Goal: Transaction & Acquisition: Purchase product/service

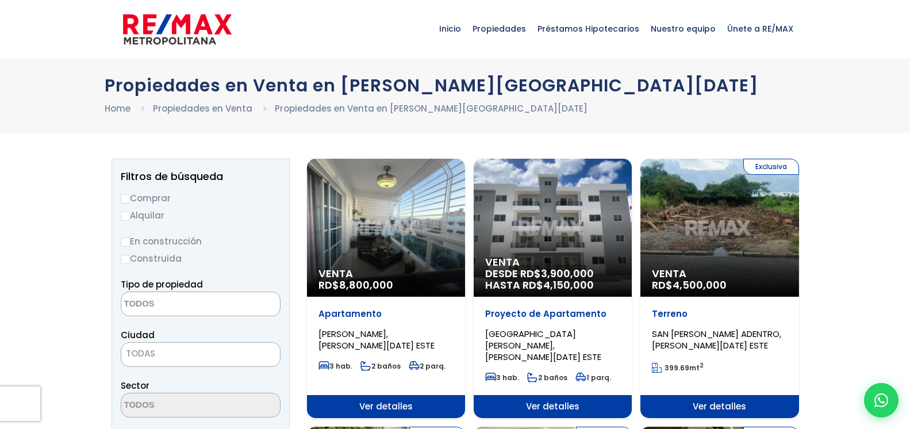
select select
click at [128, 194] on input "Comprar" at bounding box center [125, 198] width 9 height 9
radio input "true"
click at [125, 197] on input "Comprar" at bounding box center [125, 198] width 9 height 9
click at [178, 302] on textarea "Search" at bounding box center [177, 304] width 112 height 25
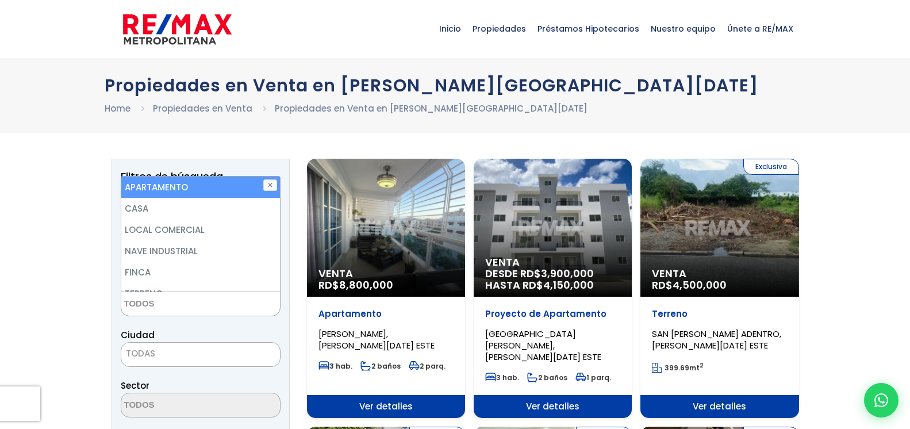
click at [206, 185] on li "APARTAMENTO" at bounding box center [200, 186] width 159 height 21
select select "apartment"
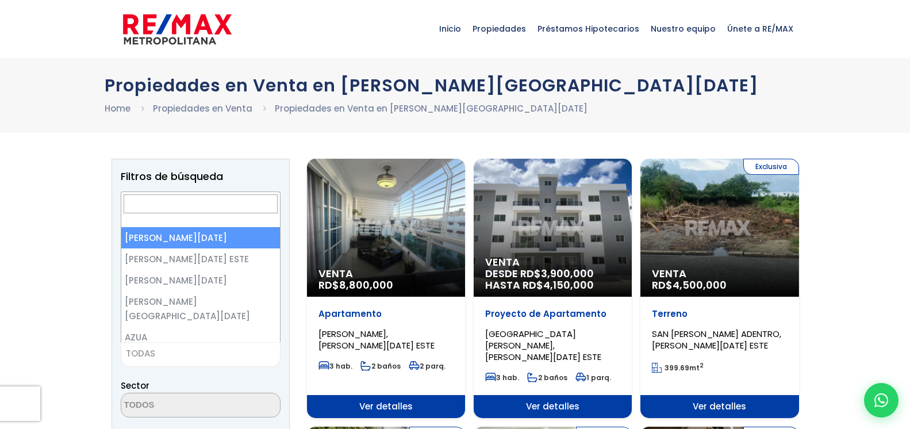
click at [207, 351] on span "TODAS" at bounding box center [200, 353] width 159 height 16
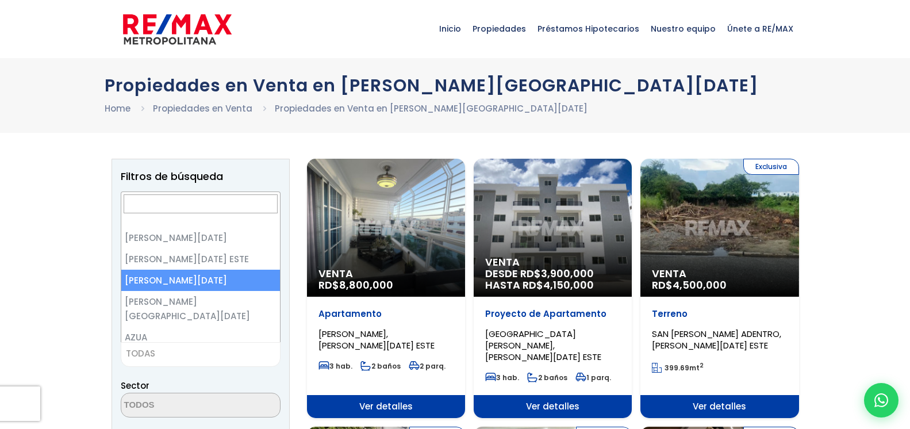
select select "149"
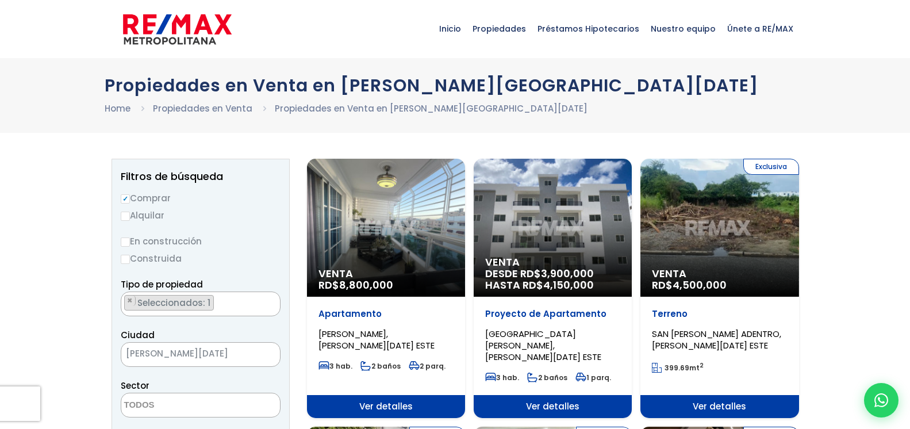
scroll to position [235, 0]
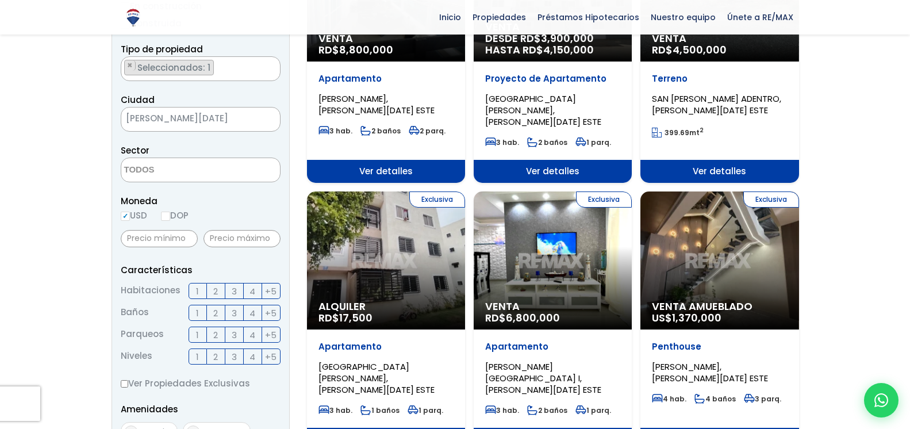
click at [169, 219] on input "DOP" at bounding box center [165, 216] width 9 height 9
radio input "true"
click at [169, 233] on input "text" at bounding box center [159, 238] width 77 height 17
type input "3,500,000"
click at [257, 234] on input "text" at bounding box center [241, 238] width 77 height 17
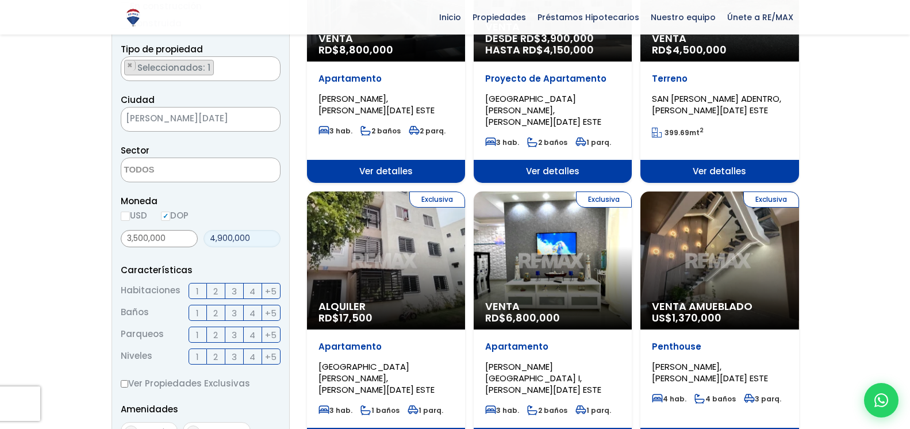
type input "4,900,000"
click at [236, 292] on span "3" at bounding box center [234, 291] width 5 height 14
click at [0, 0] on input "3" at bounding box center [0, 0] width 0 height 0
click at [218, 312] on label "2" at bounding box center [216, 313] width 18 height 16
click at [0, 0] on input "2" at bounding box center [0, 0] width 0 height 0
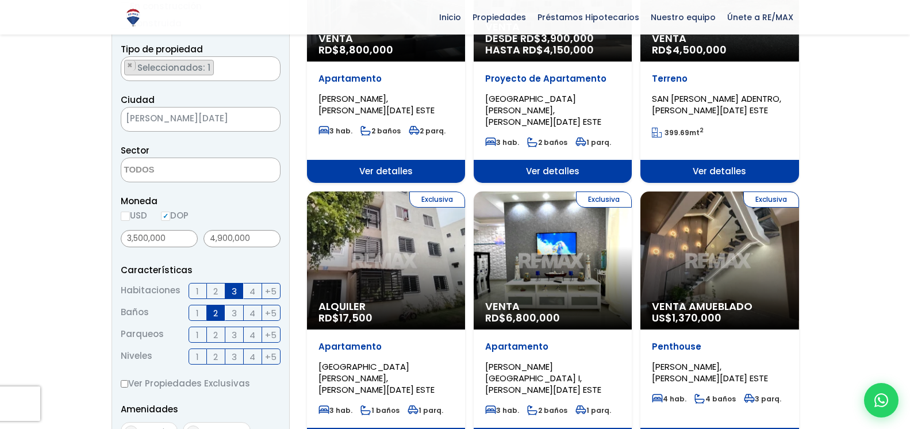
click at [201, 332] on label "1" at bounding box center [198, 334] width 18 height 16
click at [0, 0] on input "1" at bounding box center [0, 0] width 0 height 0
click at [210, 334] on label "2" at bounding box center [216, 334] width 18 height 16
click at [0, 0] on input "2" at bounding box center [0, 0] width 0 height 0
click at [198, 356] on span "1" at bounding box center [197, 356] width 3 height 14
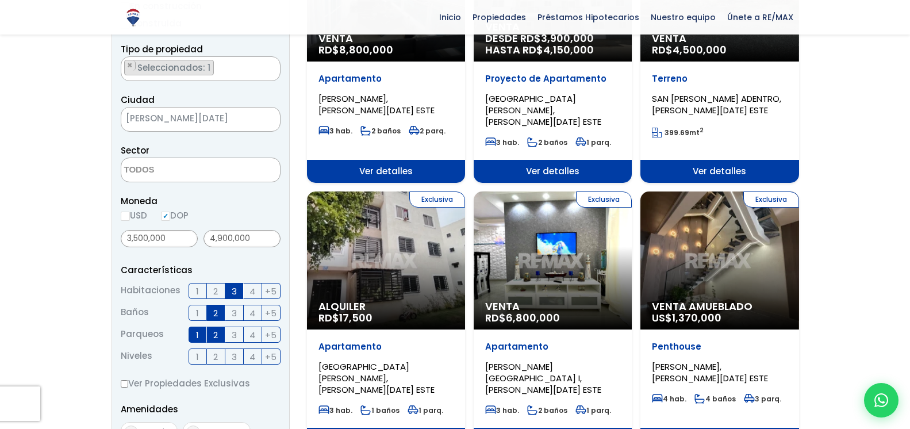
click at [0, 0] on input "1" at bounding box center [0, 0] width 0 height 0
click at [255, 356] on span "4" at bounding box center [252, 356] width 6 height 14
click at [0, 0] on input "4" at bounding box center [0, 0] width 0 height 0
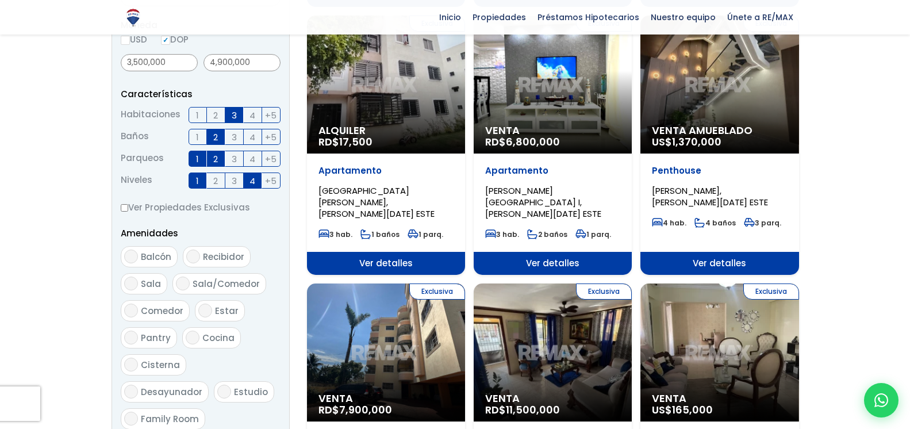
scroll to position [645, 0]
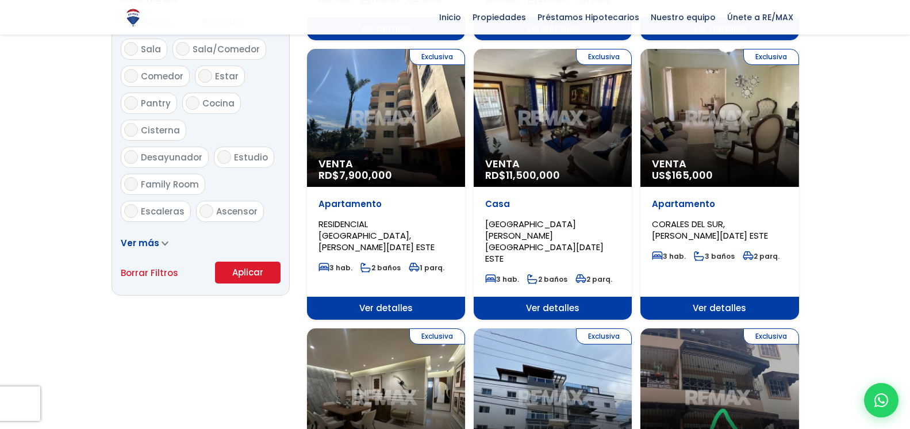
click at [241, 277] on button "Aplicar" at bounding box center [248, 273] width 66 height 22
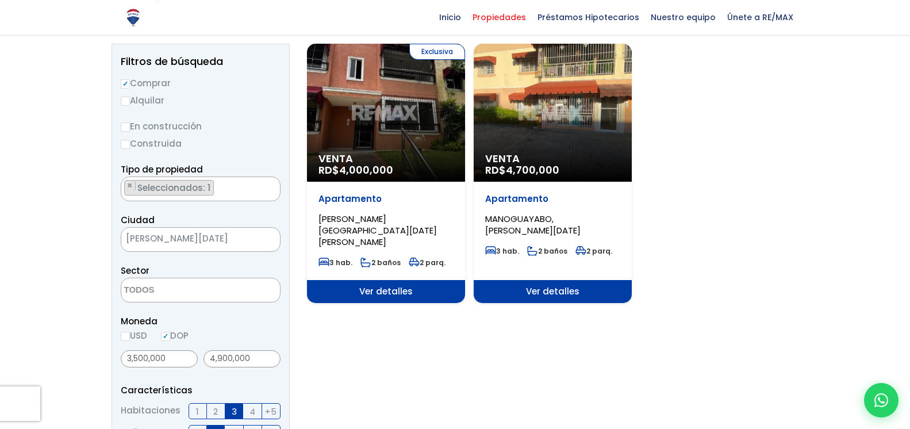
click at [396, 126] on div "Exclusiva Venta RD$ 4,000,000" at bounding box center [386, 113] width 158 height 138
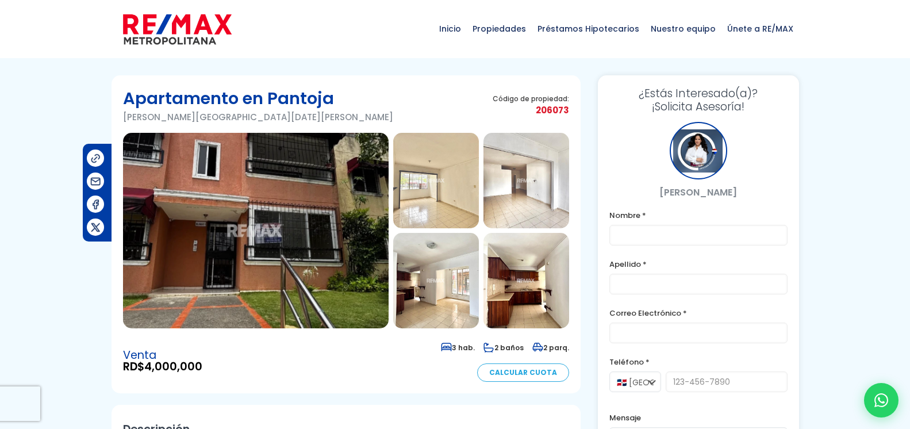
drag, startPoint x: 310, startPoint y: 197, endPoint x: 360, endPoint y: 195, distance: 50.0
click at [310, 198] on img at bounding box center [256, 230] width 266 height 195
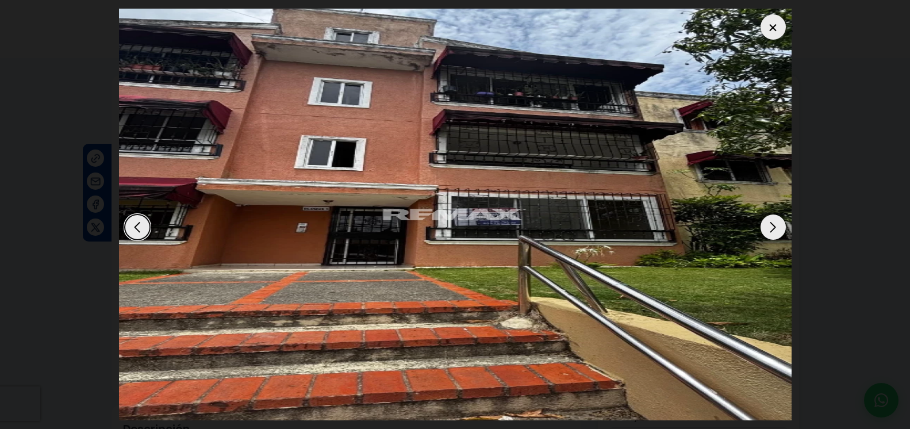
click at [776, 214] on div "Next slide" at bounding box center [772, 226] width 25 height 25
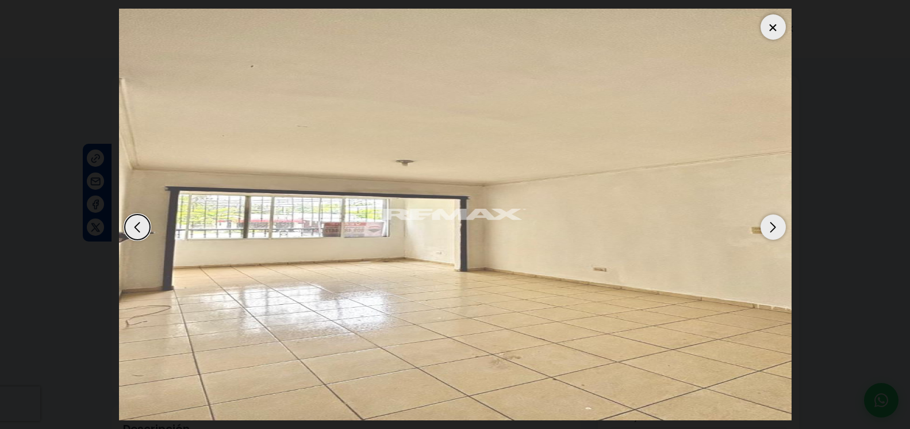
click at [130, 215] on div "Previous slide" at bounding box center [137, 226] width 25 height 25
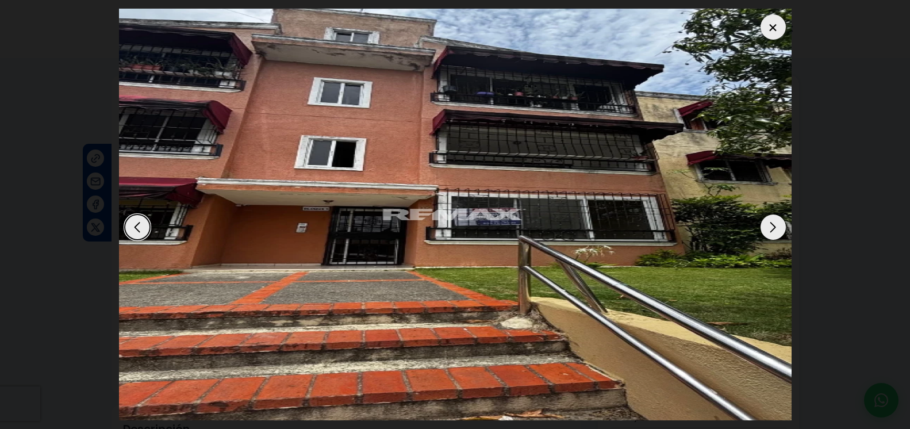
click at [768, 218] on div "Next slide" at bounding box center [772, 226] width 25 height 25
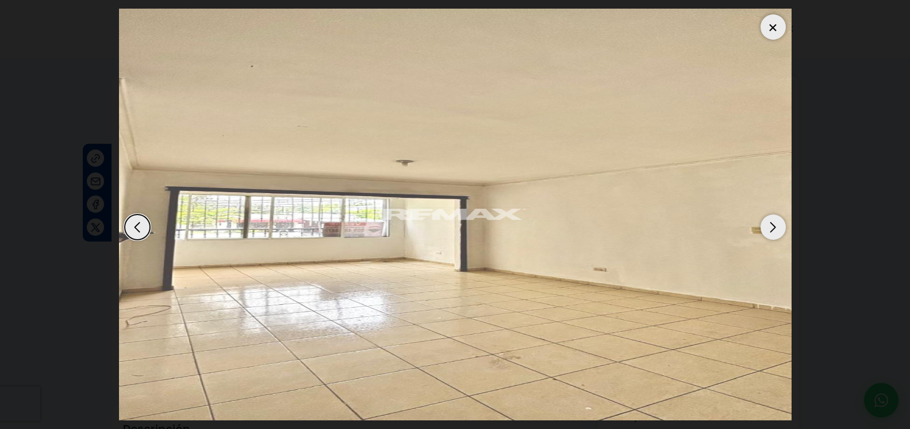
click at [768, 218] on div "Next slide" at bounding box center [772, 226] width 25 height 25
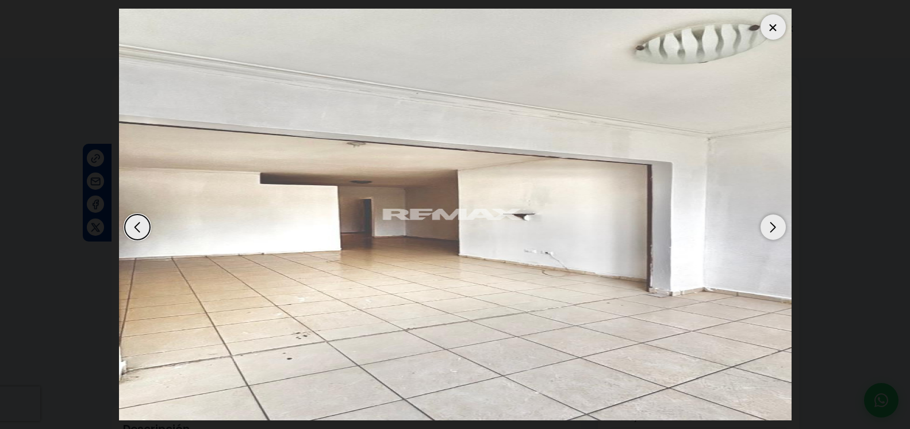
click at [768, 218] on div "Next slide" at bounding box center [772, 226] width 25 height 25
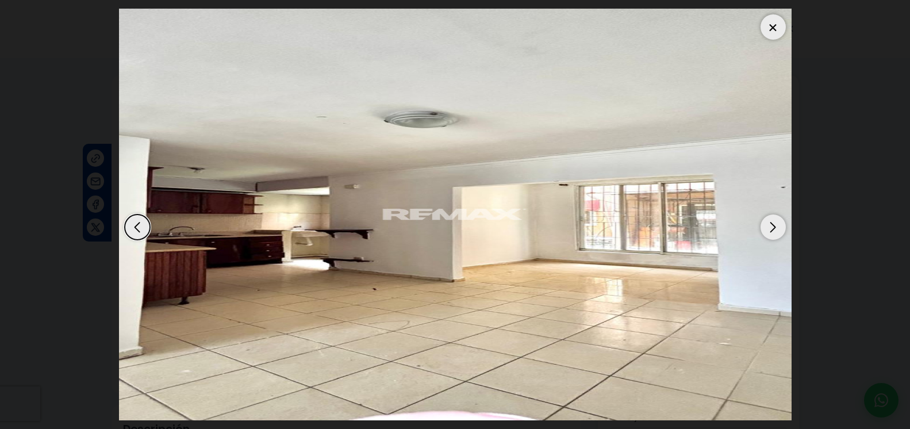
click at [767, 214] on div "Next slide" at bounding box center [772, 226] width 25 height 25
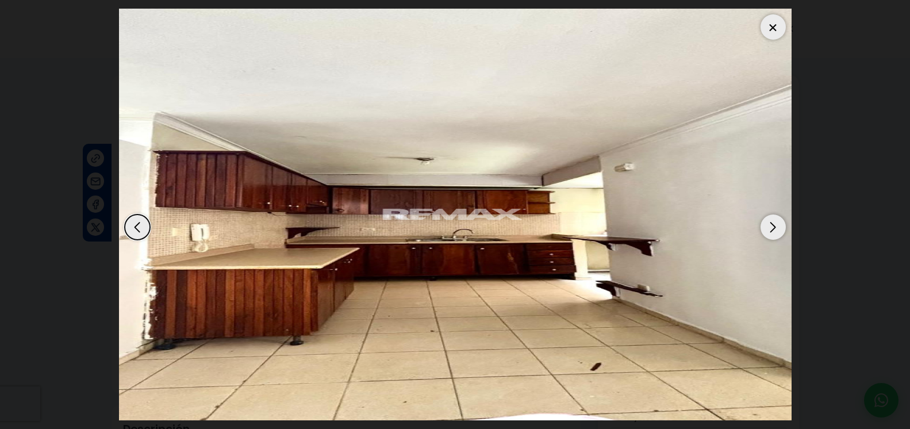
click at [774, 216] on div "Next slide" at bounding box center [772, 226] width 25 height 25
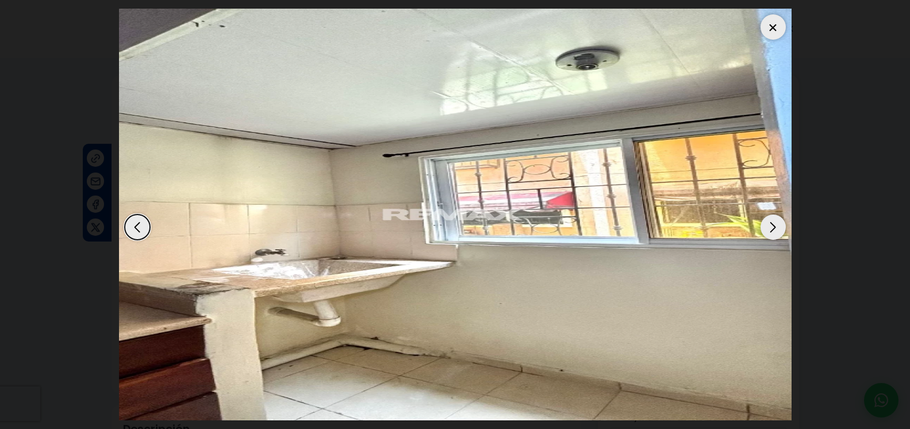
click at [132, 215] on div "Previous slide" at bounding box center [137, 226] width 25 height 25
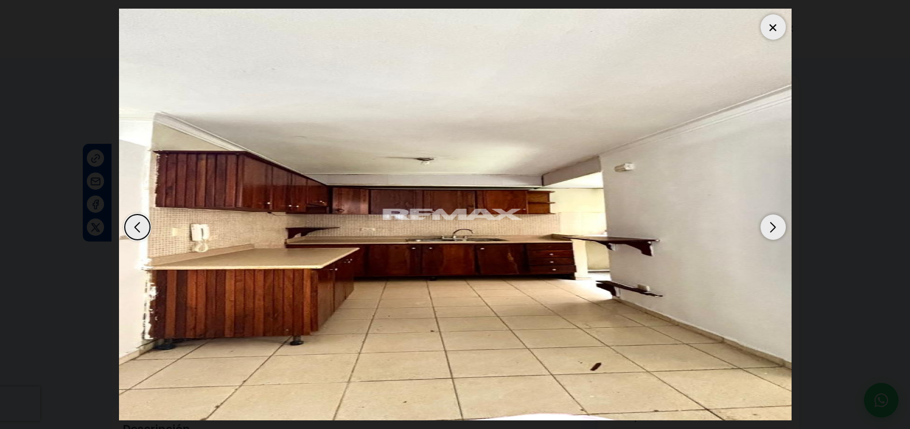
click at [772, 222] on div "Next slide" at bounding box center [772, 226] width 25 height 25
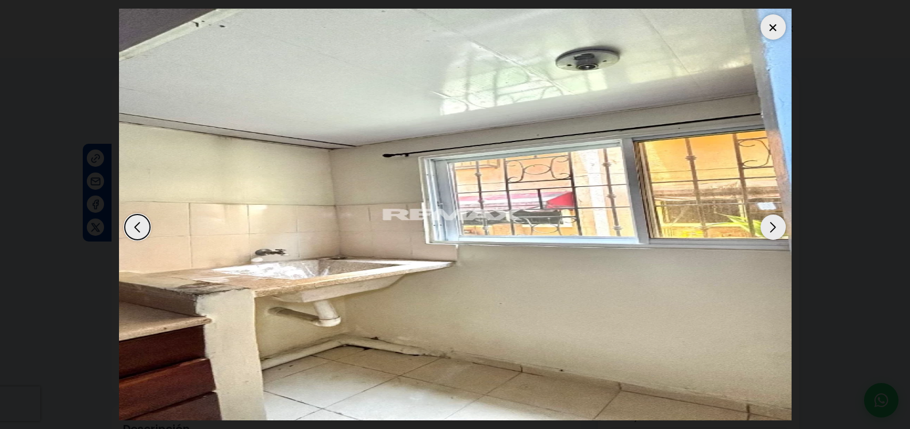
click at [773, 218] on div "Next slide" at bounding box center [772, 226] width 25 height 25
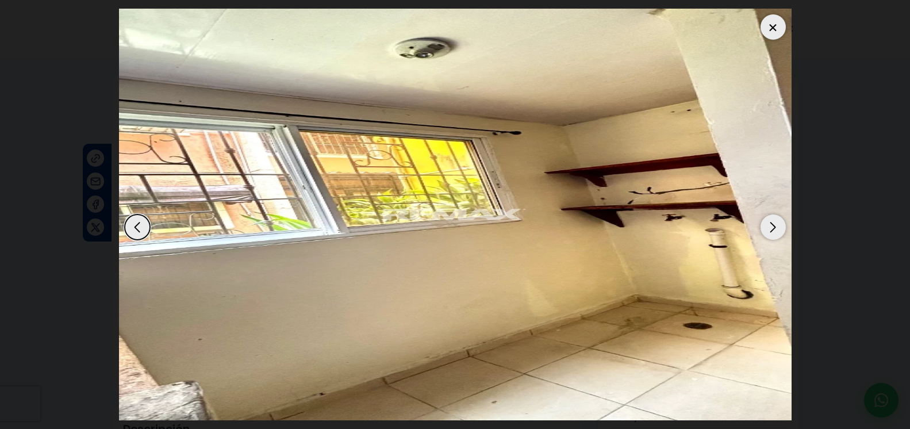
click at [773, 218] on div "Next slide" at bounding box center [772, 226] width 25 height 25
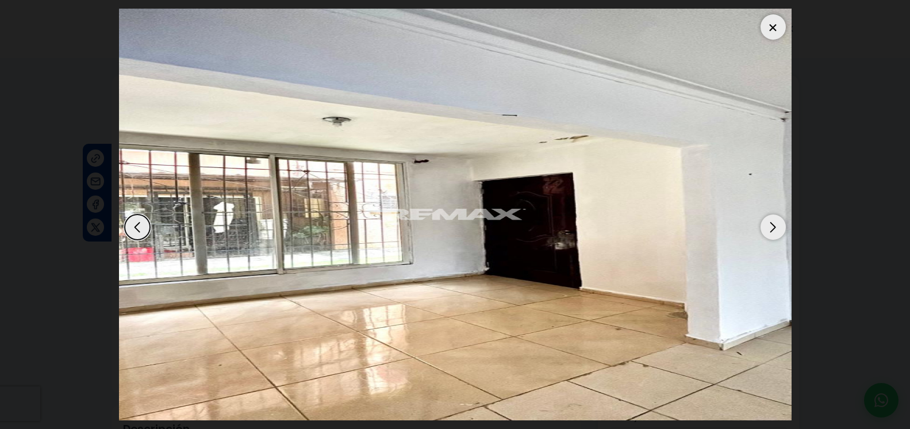
click at [773, 218] on div "Next slide" at bounding box center [772, 226] width 25 height 25
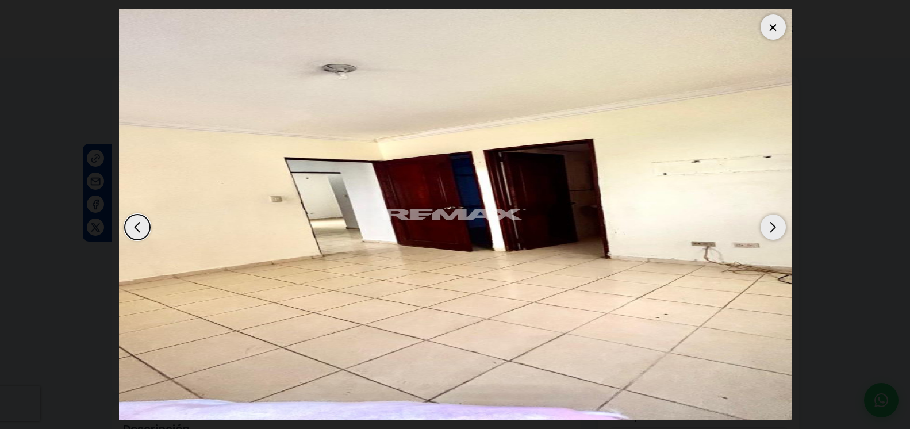
click at [773, 218] on div "Next slide" at bounding box center [772, 226] width 25 height 25
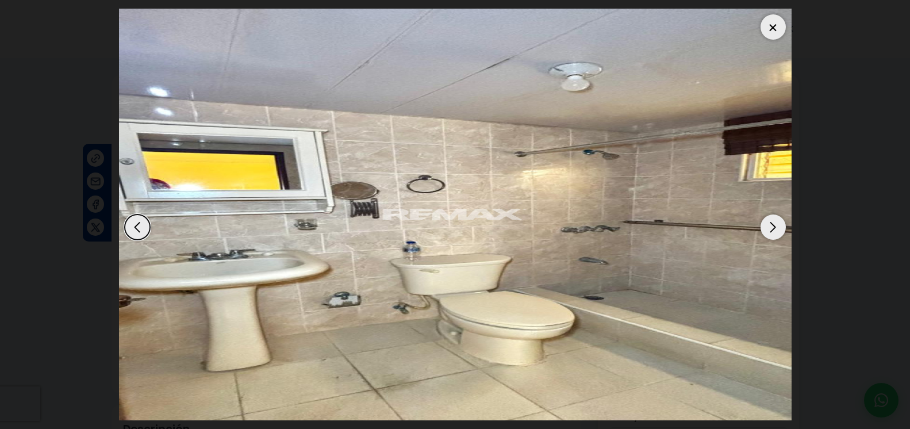
click at [773, 218] on div "Next slide" at bounding box center [772, 226] width 25 height 25
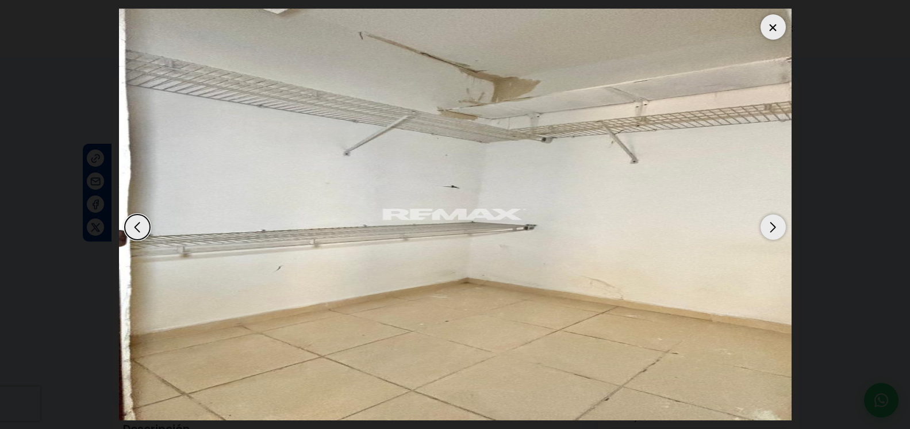
click at [773, 218] on div "Next slide" at bounding box center [772, 226] width 25 height 25
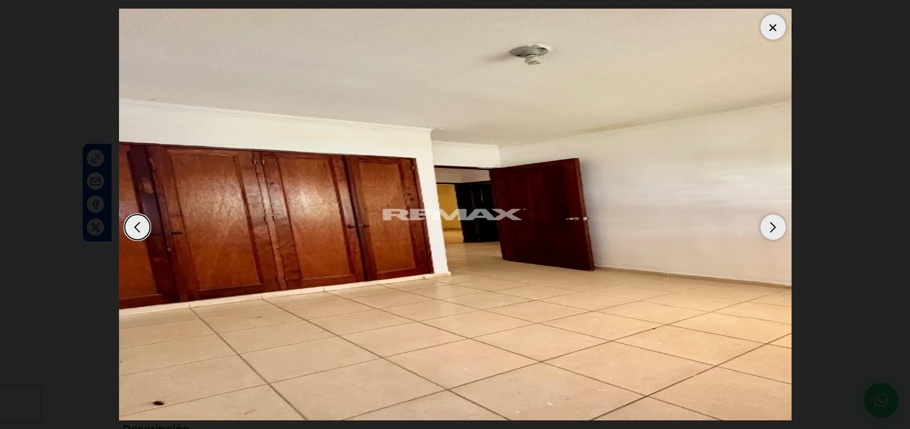
click at [773, 218] on div "Next slide" at bounding box center [772, 226] width 25 height 25
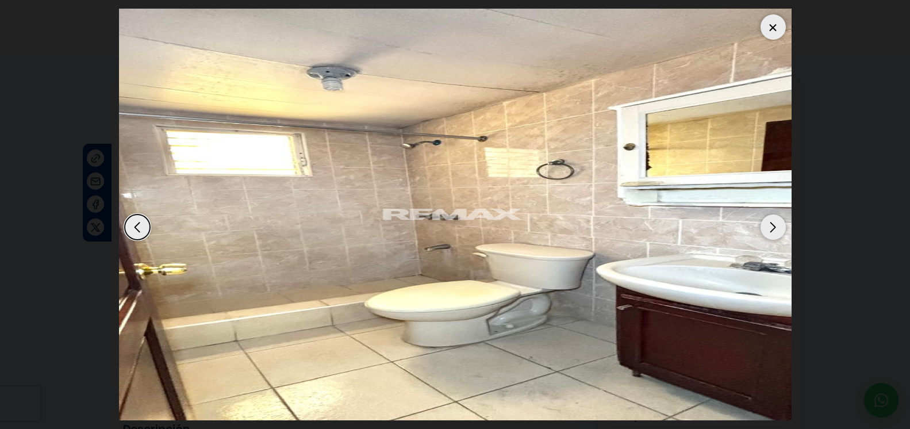
click at [773, 218] on div "Next slide" at bounding box center [772, 226] width 25 height 25
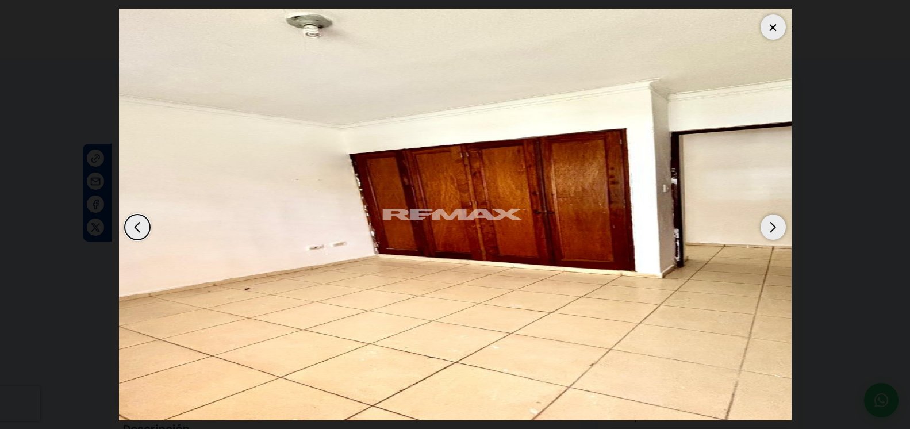
click at [773, 218] on div "Next slide" at bounding box center [772, 226] width 25 height 25
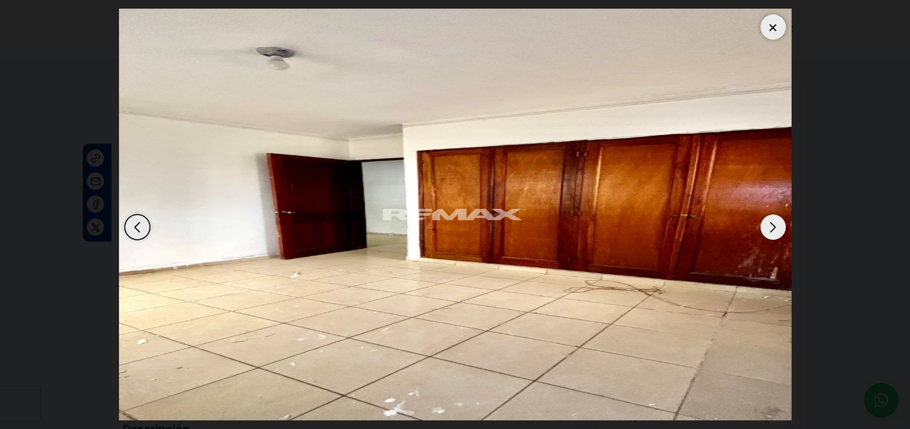
click at [773, 218] on div "Next slide" at bounding box center [772, 226] width 25 height 25
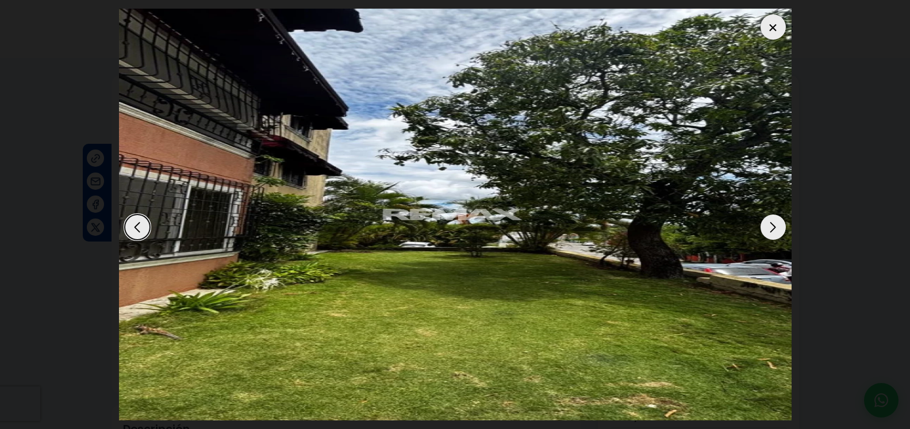
click at [775, 19] on div at bounding box center [772, 26] width 25 height 25
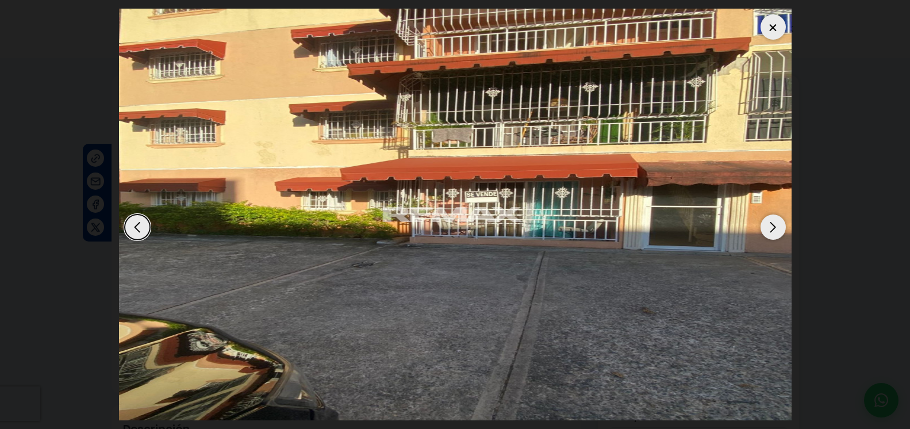
click at [777, 214] on div "Next slide" at bounding box center [772, 226] width 25 height 25
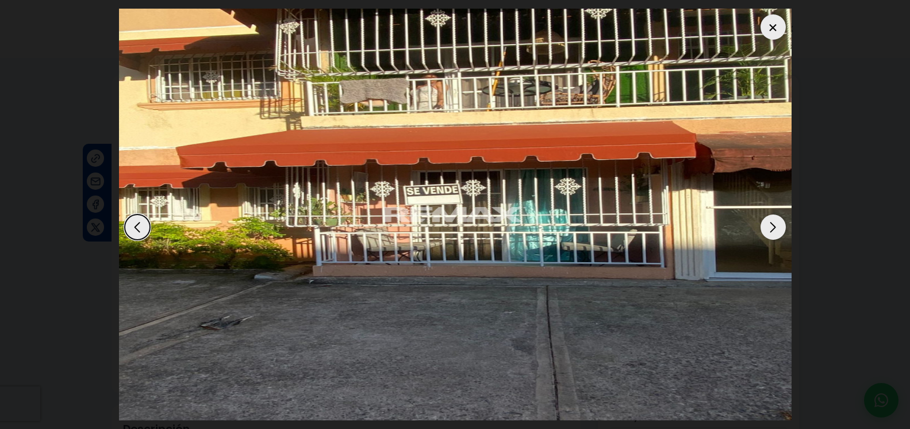
click at [768, 214] on div "Next slide" at bounding box center [772, 226] width 25 height 25
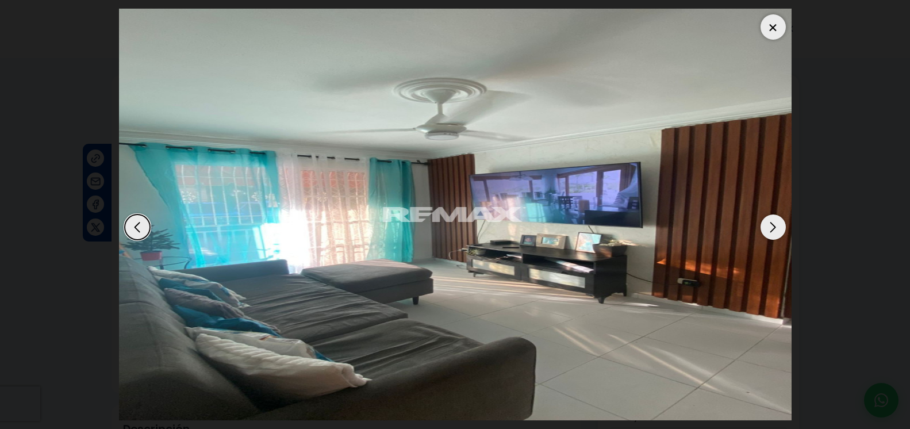
click at [768, 214] on div "Next slide" at bounding box center [772, 226] width 25 height 25
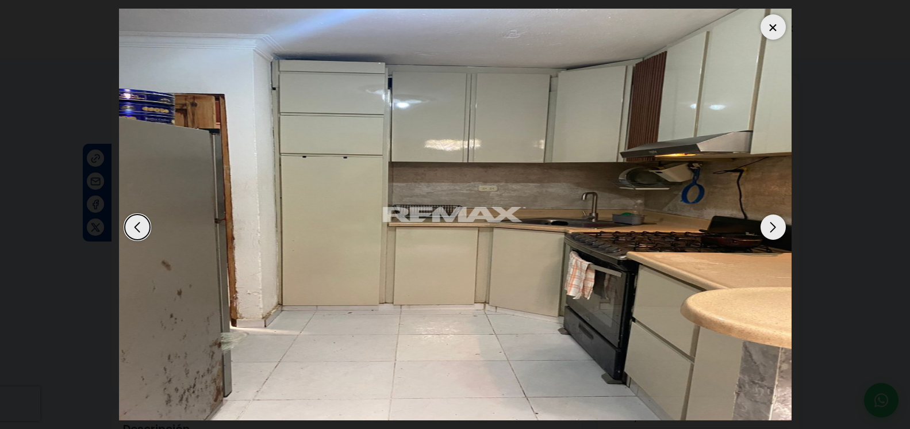
click at [138, 217] on div "Previous slide" at bounding box center [137, 226] width 25 height 25
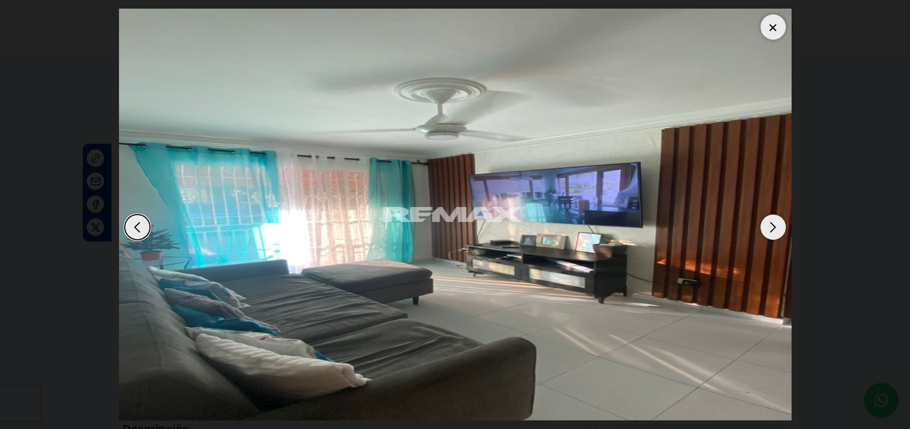
click at [778, 220] on div "Next slide" at bounding box center [772, 226] width 25 height 25
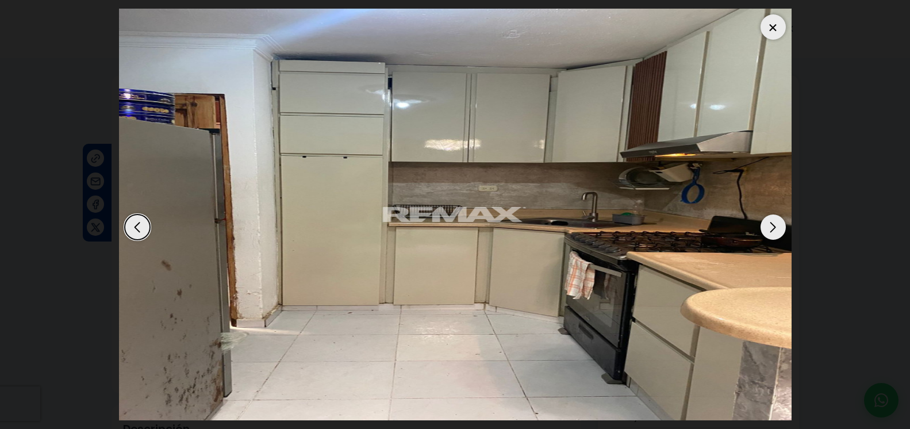
click at [774, 14] on div at bounding box center [772, 26] width 25 height 25
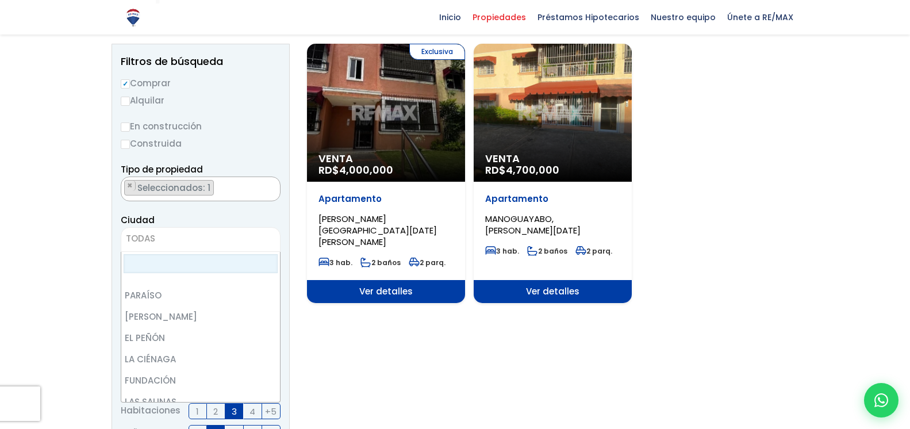
scroll to position [507, 0]
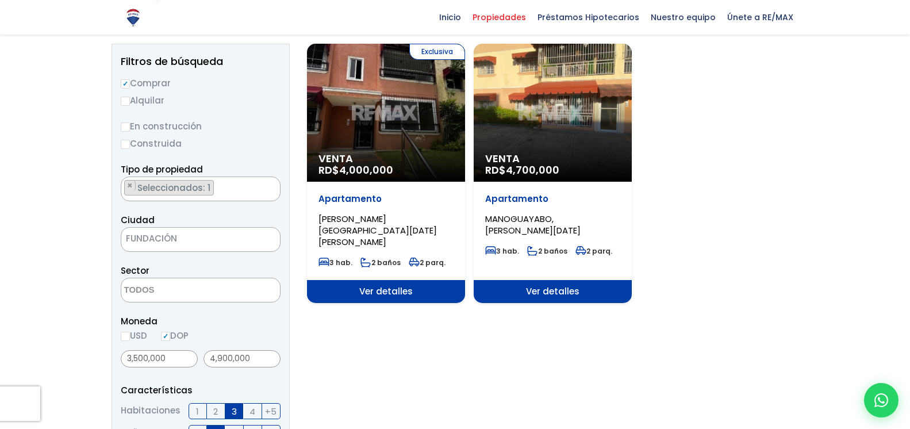
click at [202, 243] on span "FUNDACIÓN" at bounding box center [186, 238] width 130 height 16
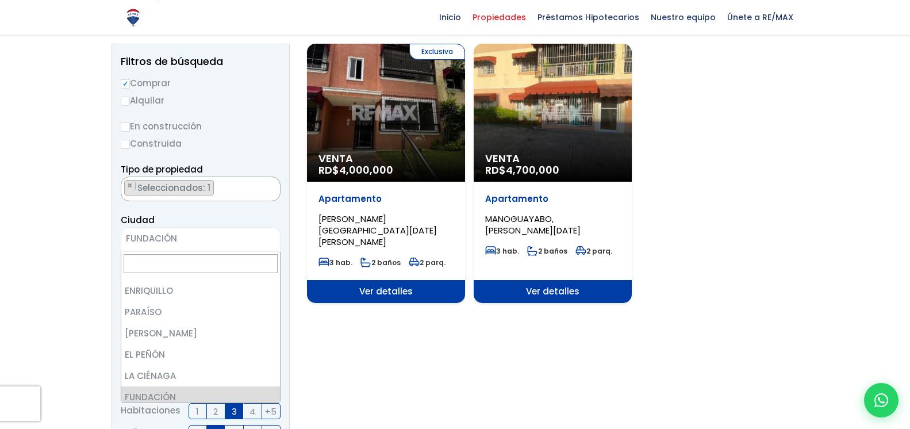
scroll to position [459, 0]
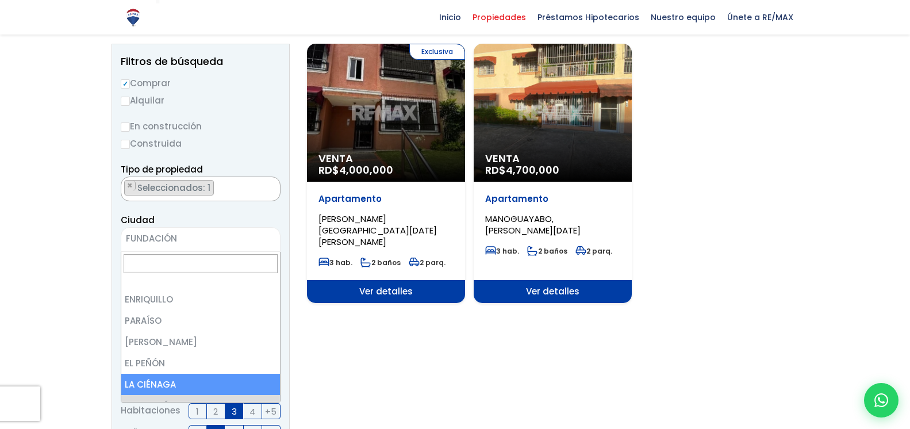
select select "23"
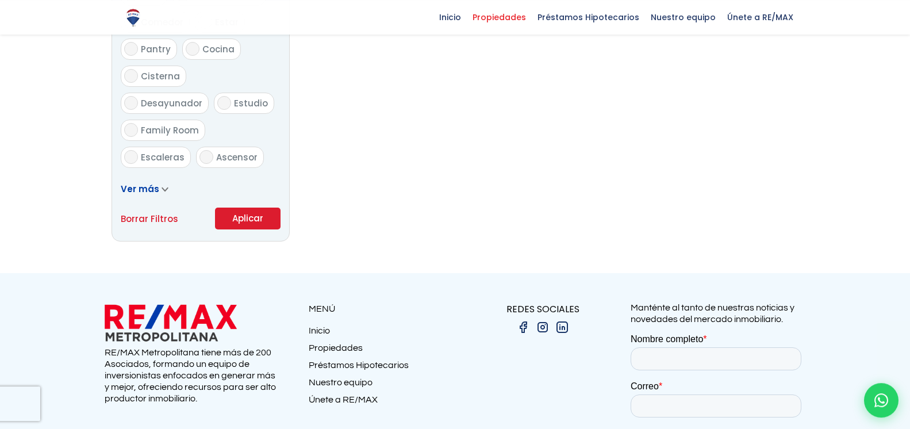
scroll to position [704, 0]
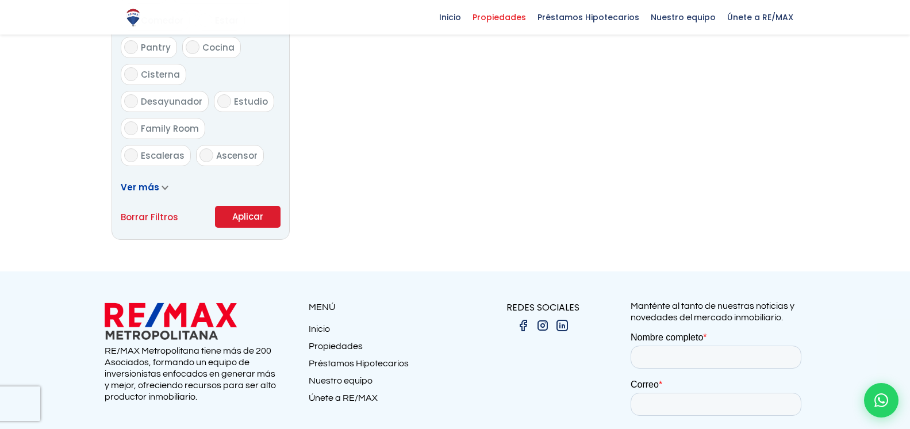
click at [243, 218] on button "Aplicar" at bounding box center [248, 217] width 66 height 22
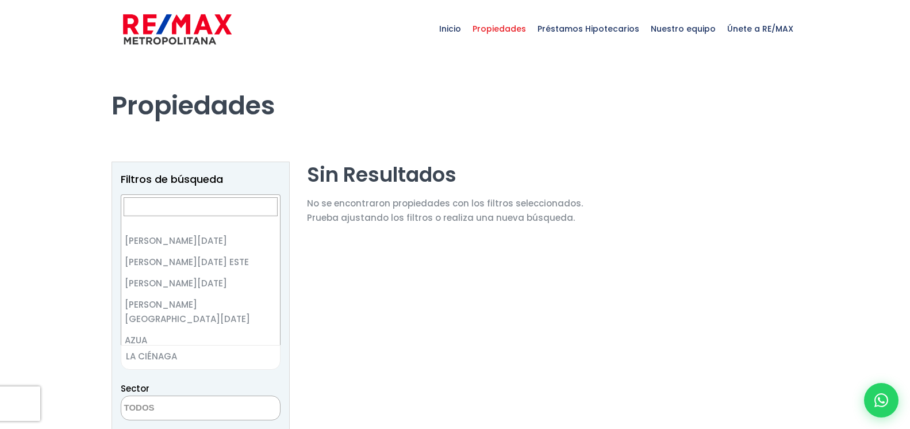
click at [224, 362] on span "LA CIÉNAGA" at bounding box center [186, 356] width 130 height 16
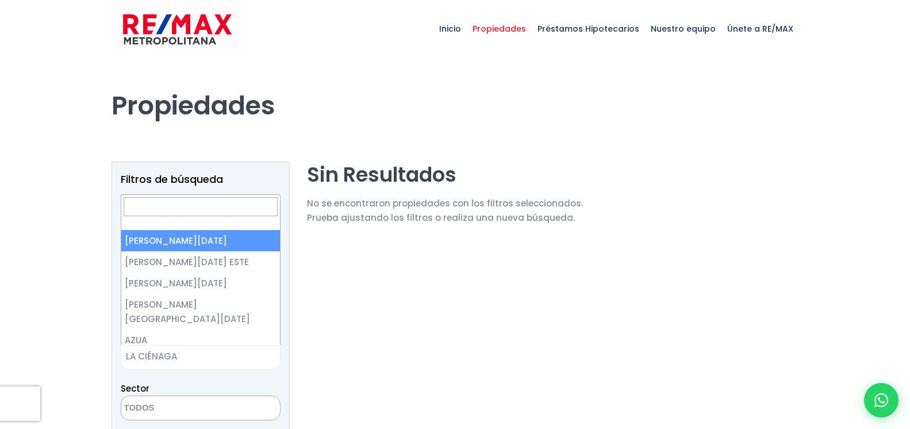
select select "1"
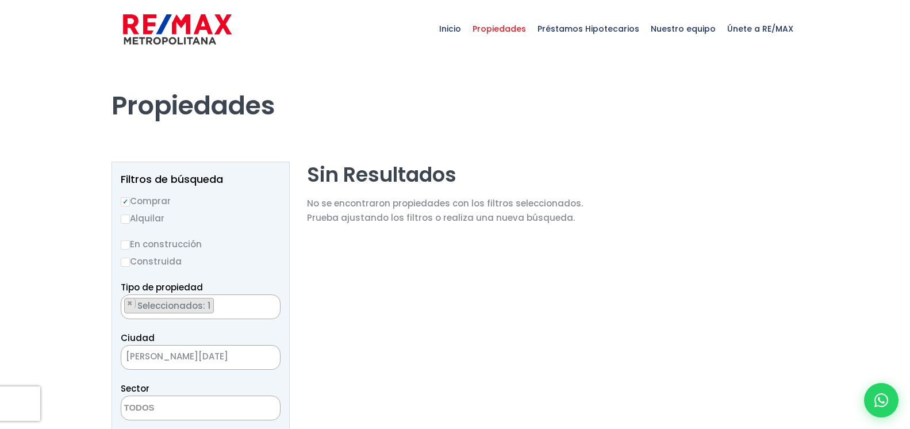
scroll to position [235, 0]
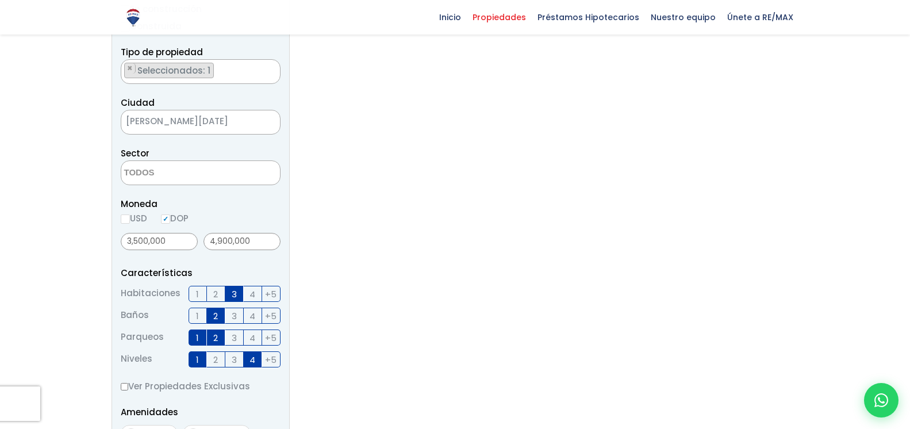
click at [207, 176] on textarea "Search" at bounding box center [177, 173] width 112 height 25
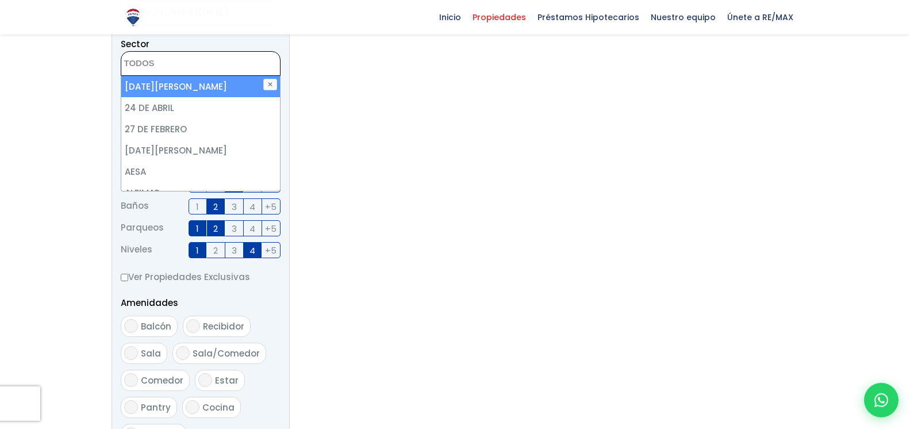
scroll to position [410, 0]
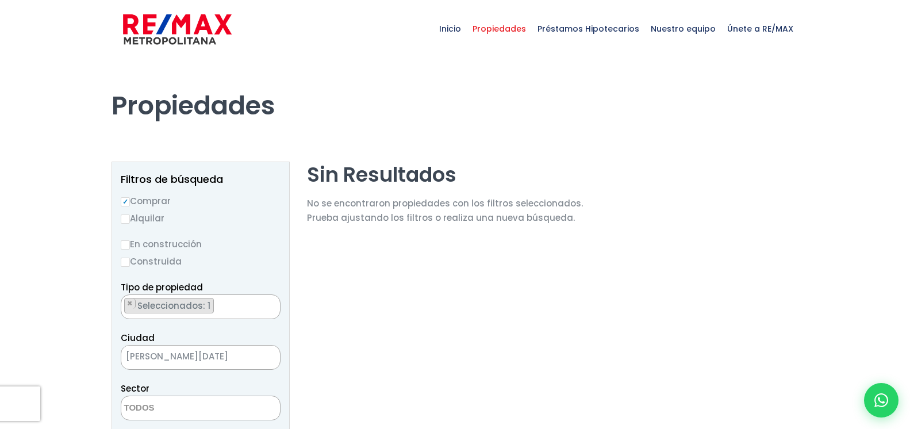
scroll to position [117, 0]
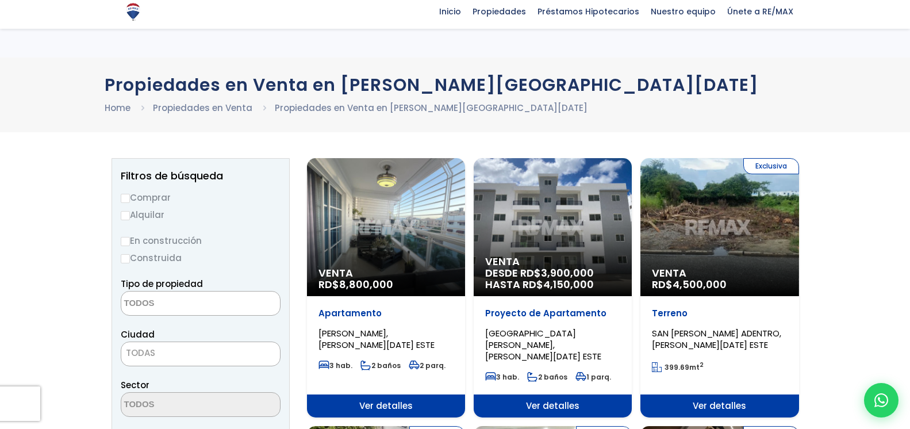
select select
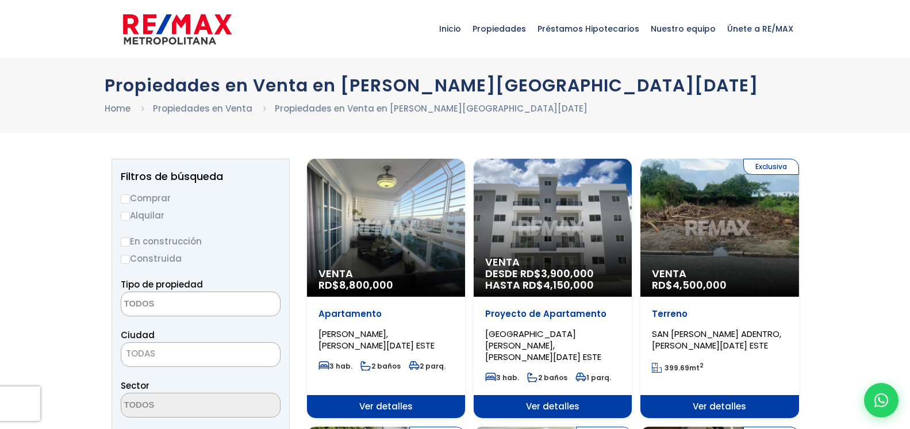
click at [122, 199] on input "Comprar" at bounding box center [125, 198] width 9 height 9
radio input "true"
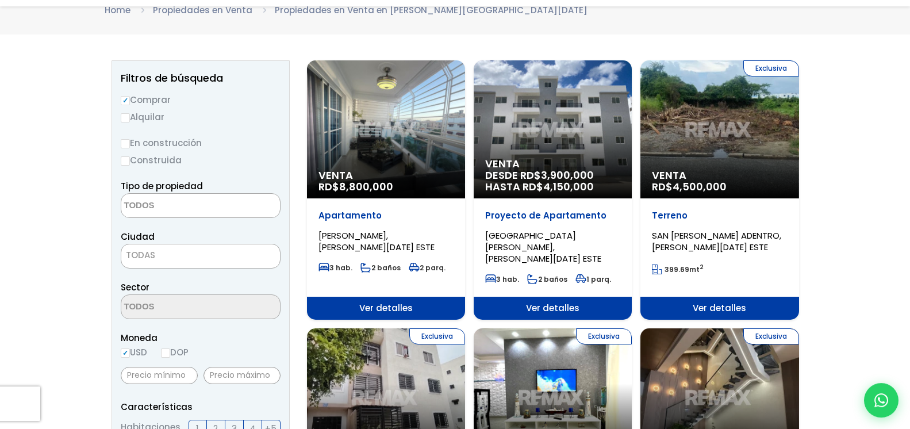
scroll to position [176, 0]
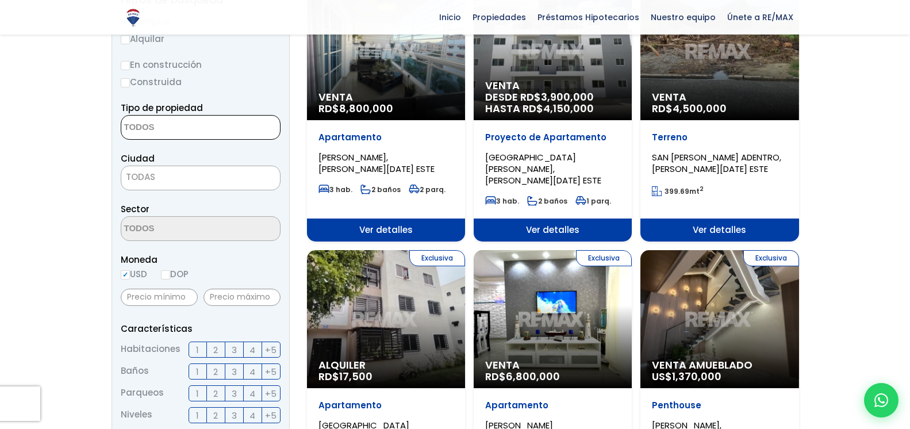
click at [224, 126] on textarea "Search" at bounding box center [177, 128] width 112 height 25
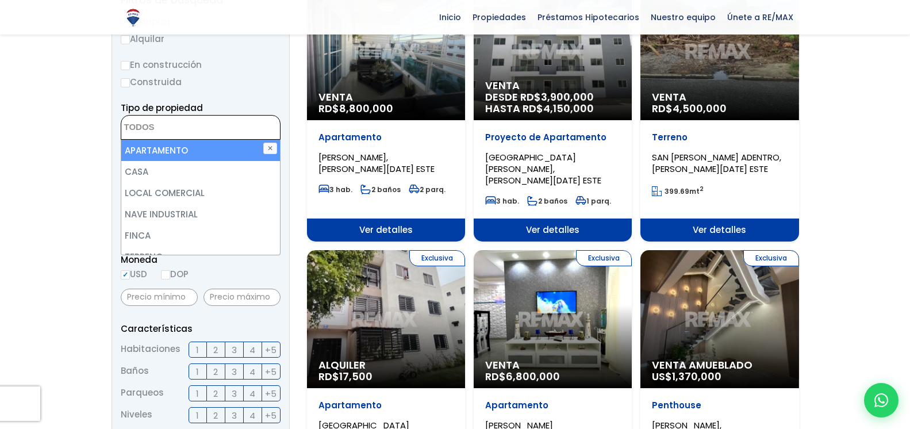
click at [211, 148] on li "APARTAMENTO" at bounding box center [200, 150] width 159 height 21
select select "apartment"
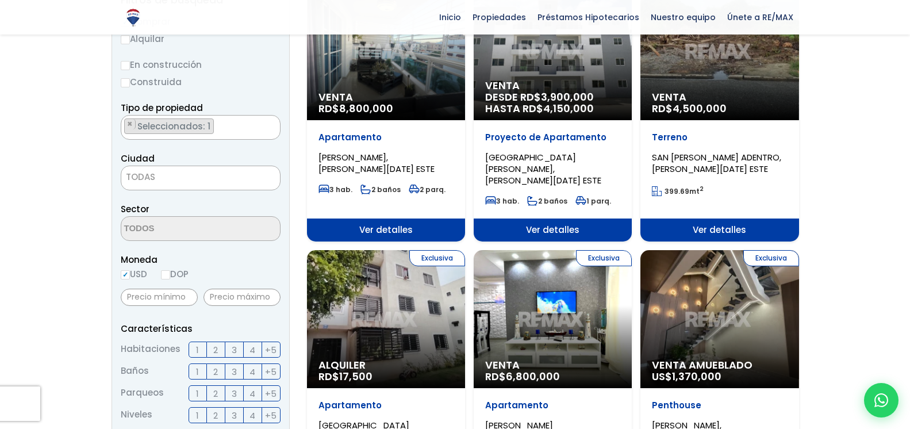
click at [271, 102] on div "Tipo de propiedad APARTAMENTO CASA LOCAL COMERCIAL NAVE INDUSTRIAL FINCA TERREN…" at bounding box center [201, 120] width 160 height 39
click at [203, 175] on span "TODAS" at bounding box center [200, 177] width 159 height 16
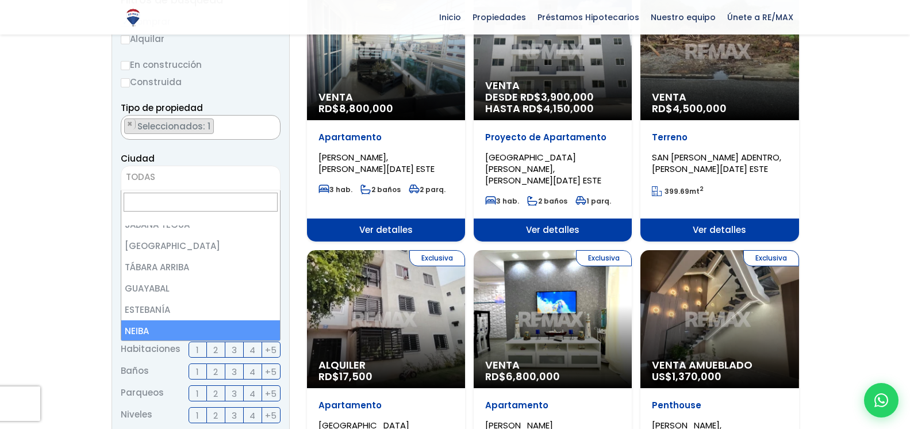
scroll to position [435, 0]
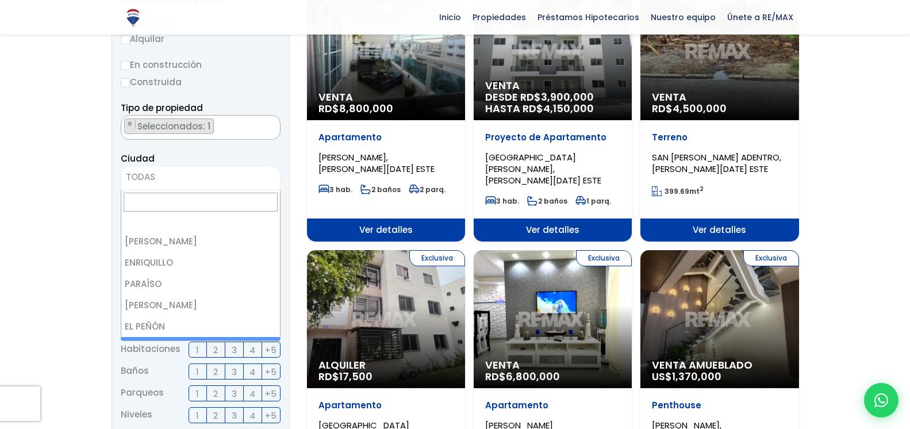
click at [229, 348] on label "3" at bounding box center [234, 349] width 18 height 16
click at [0, 0] on input "3" at bounding box center [0, 0] width 0 height 0
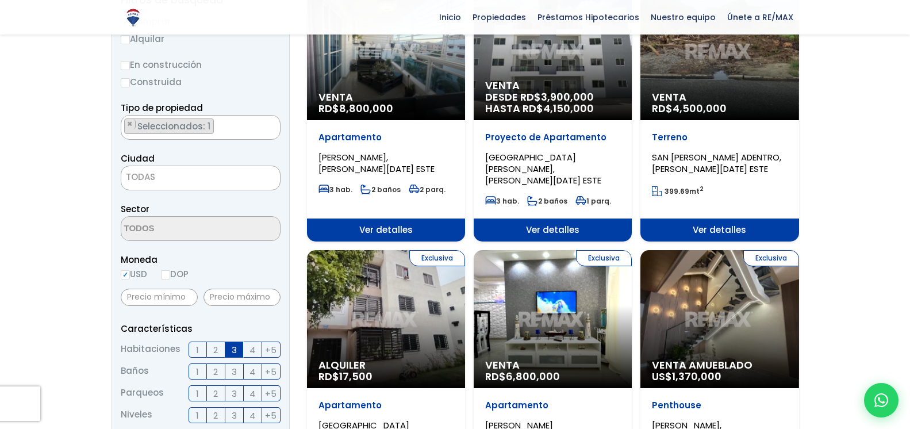
click at [219, 373] on label "2" at bounding box center [216, 371] width 18 height 16
click at [0, 0] on input "2" at bounding box center [0, 0] width 0 height 0
click at [198, 393] on span "1" at bounding box center [197, 393] width 3 height 14
click at [0, 0] on input "1" at bounding box center [0, 0] width 0 height 0
click at [224, 393] on label "2" at bounding box center [216, 393] width 18 height 16
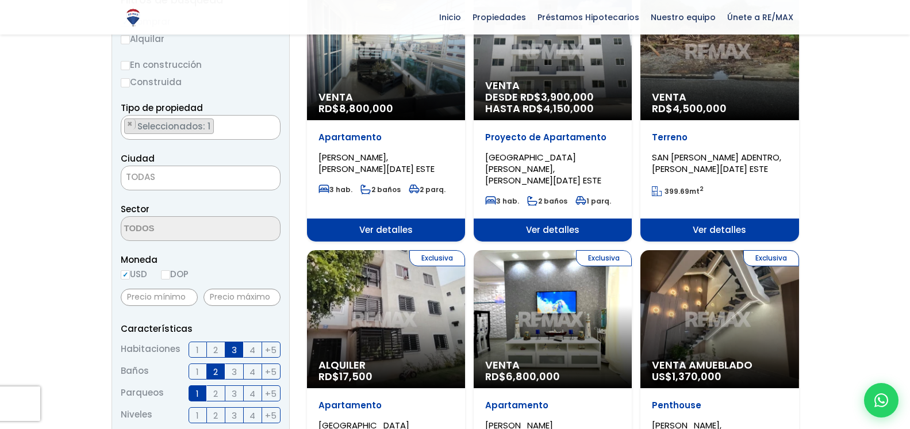
click at [0, 0] on input "2" at bounding box center [0, 0] width 0 height 0
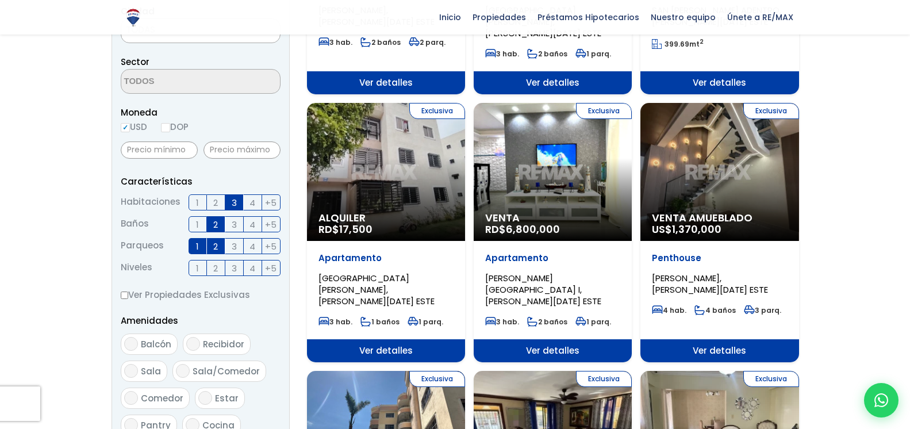
scroll to position [352, 0]
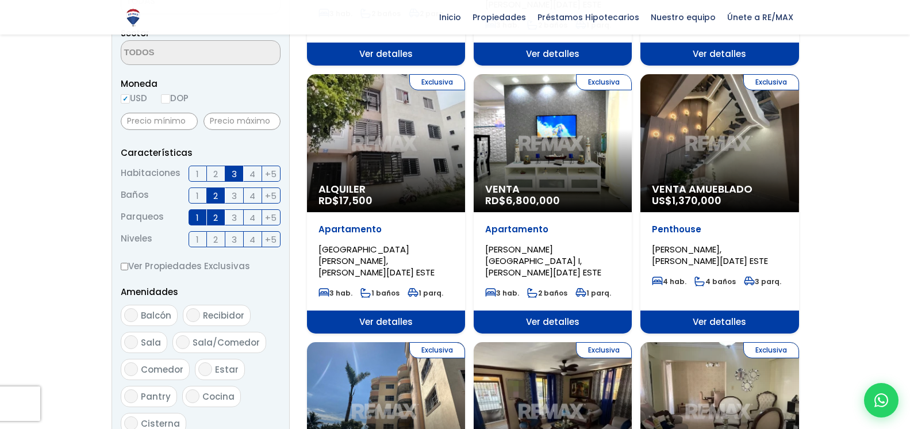
click at [193, 237] on label "1" at bounding box center [198, 239] width 18 height 16
click at [0, 0] on input "1" at bounding box center [0, 0] width 0 height 0
click at [246, 239] on label "4" at bounding box center [253, 239] width 18 height 16
click at [0, 0] on input "4" at bounding box center [0, 0] width 0 height 0
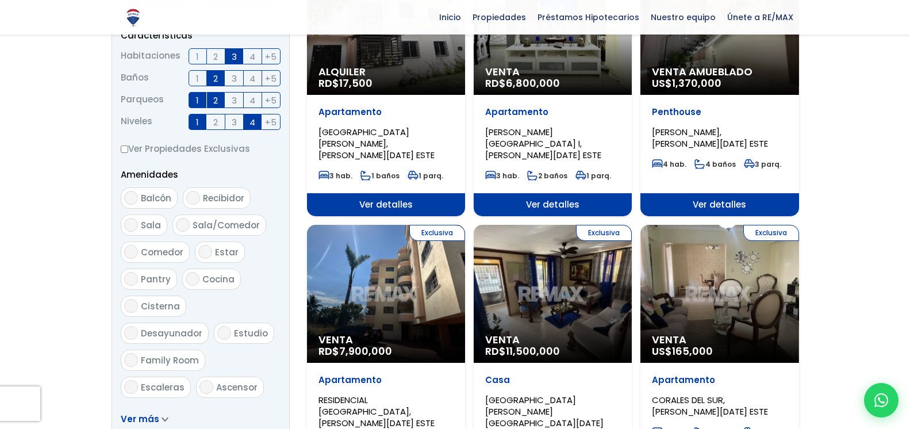
scroll to position [645, 0]
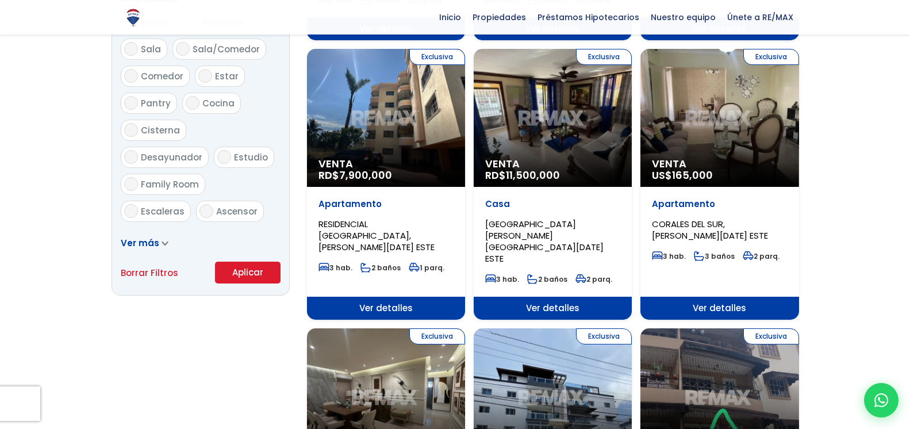
click at [249, 276] on button "Aplicar" at bounding box center [248, 273] width 66 height 22
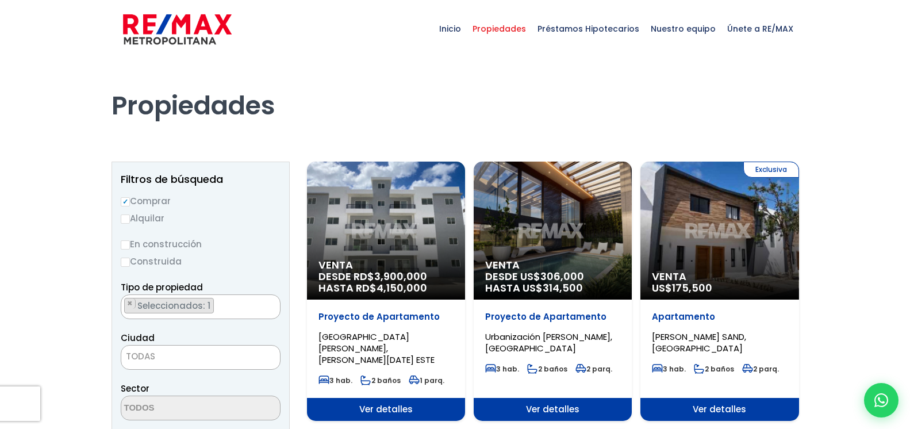
scroll to position [117, 0]
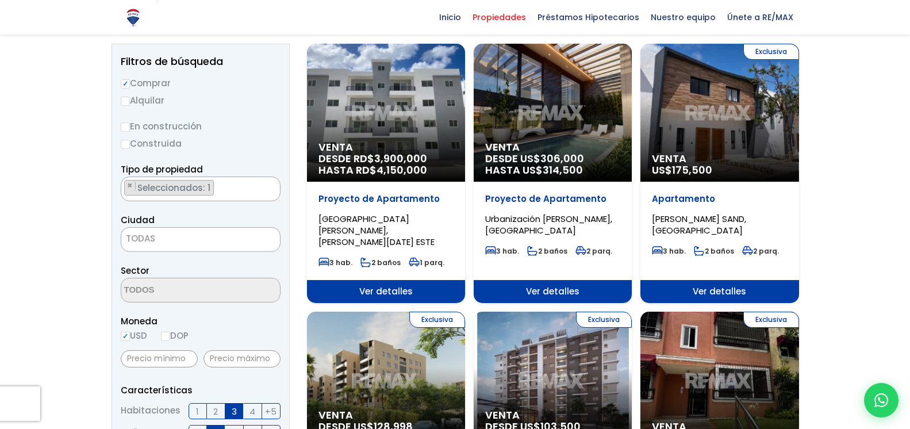
click at [210, 241] on span "TODAS" at bounding box center [200, 238] width 159 height 16
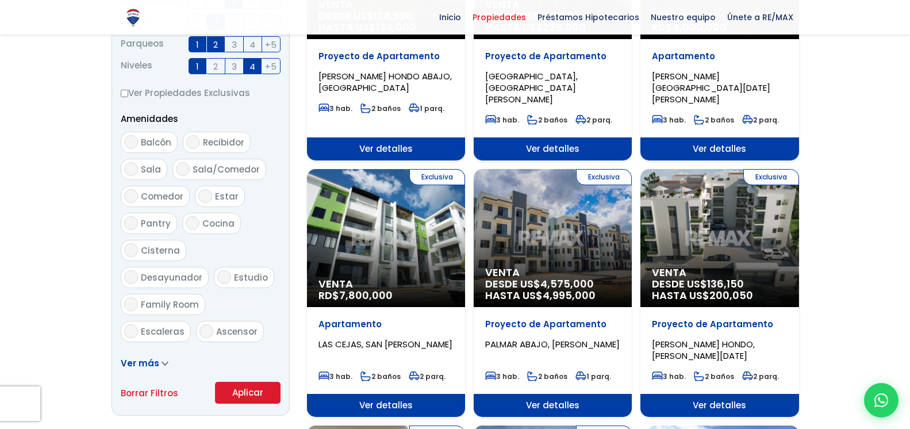
scroll to position [108, 0]
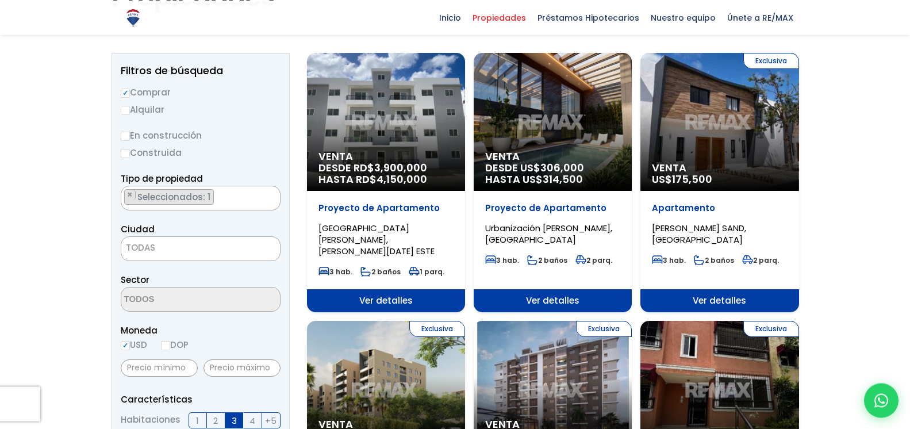
scroll to position [107, 0]
click at [168, 345] on input "DOP" at bounding box center [165, 345] width 9 height 9
radio input "true"
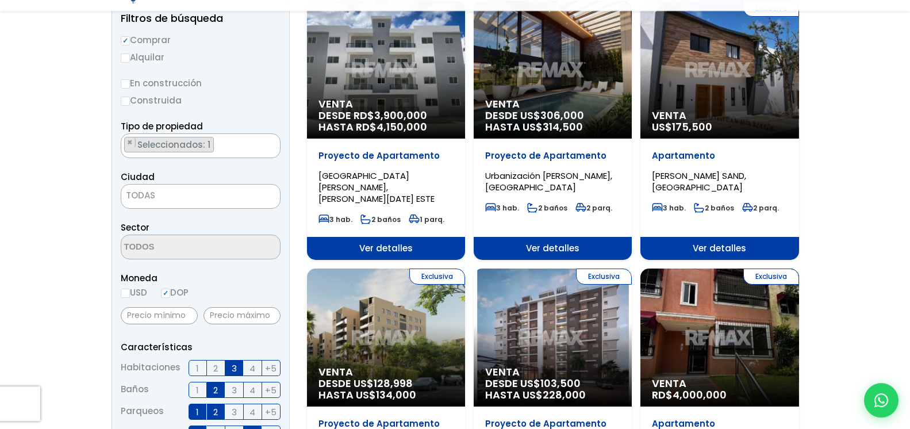
scroll to position [176, 0]
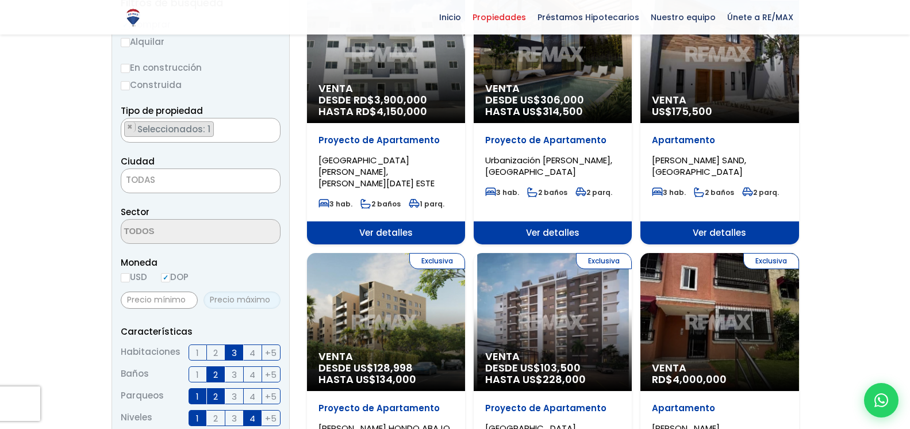
click at [230, 301] on input "text" at bounding box center [241, 299] width 77 height 17
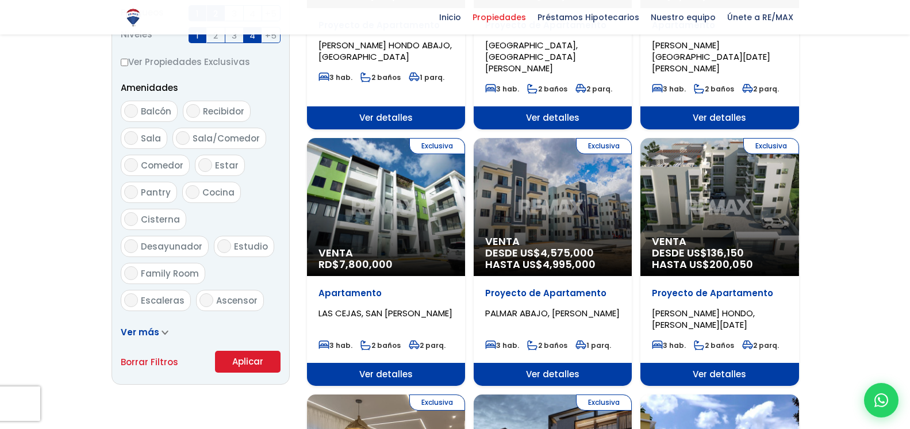
scroll to position [645, 0]
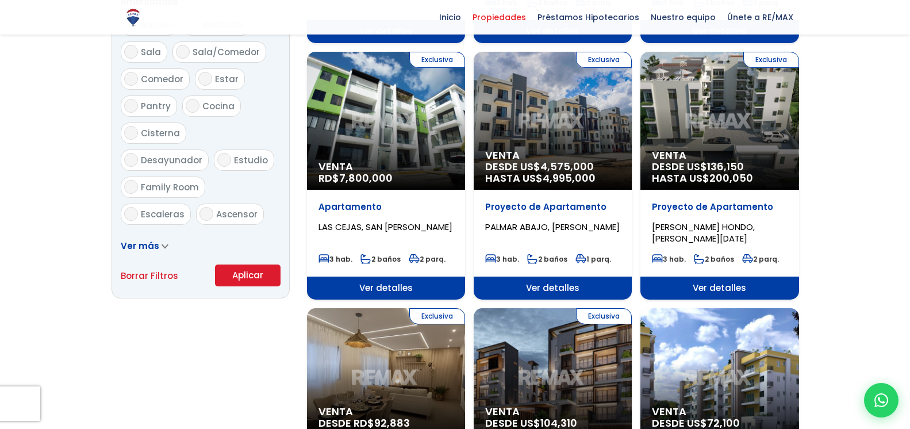
type input "4,900,000"
click at [163, 246] on icon at bounding box center [165, 246] width 7 height 5
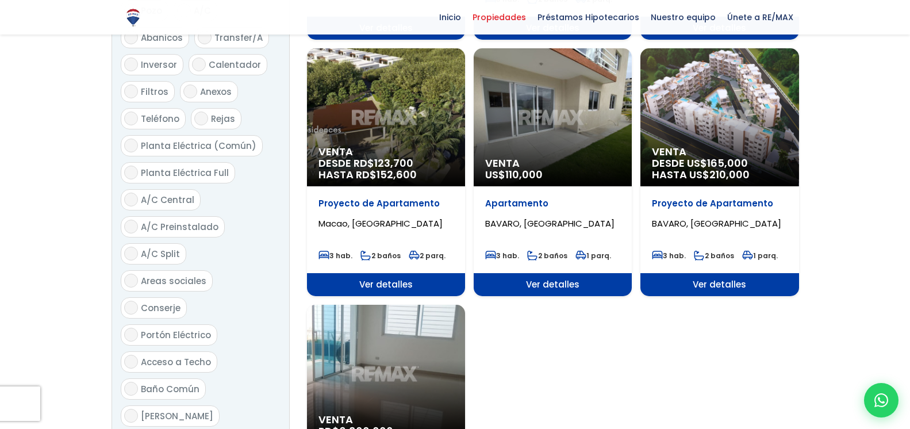
scroll to position [1348, 0]
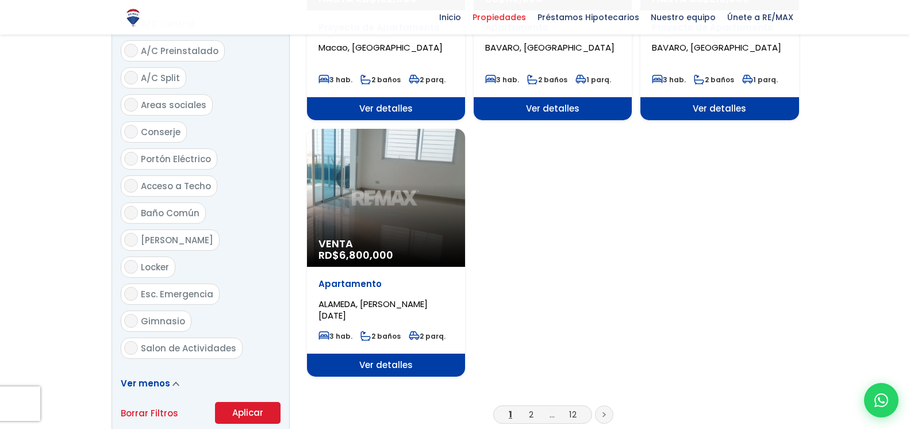
click at [244, 402] on button "Aplicar" at bounding box center [248, 413] width 66 height 22
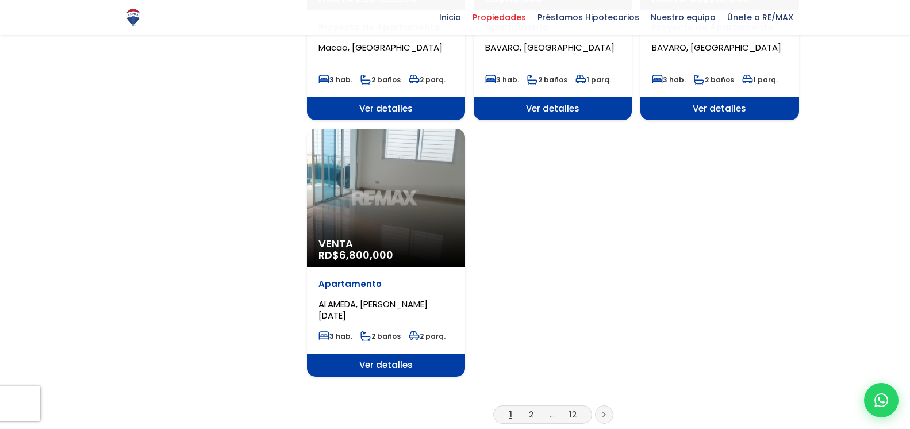
scroll to position [1348, 0]
click at [533, 408] on link "2" at bounding box center [531, 414] width 5 height 12
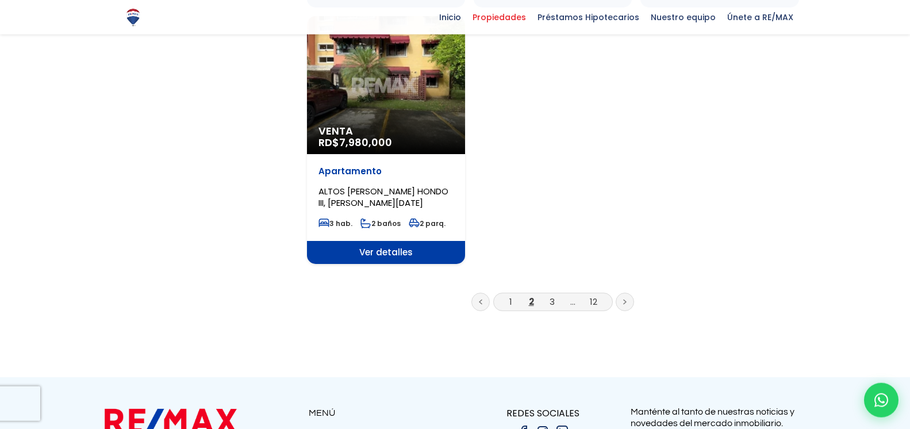
scroll to position [1466, 0]
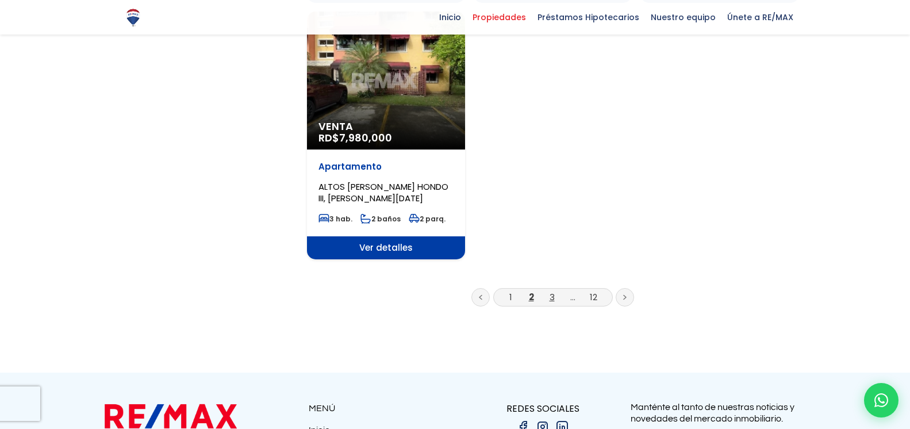
click at [552, 291] on link "3" at bounding box center [551, 297] width 5 height 12
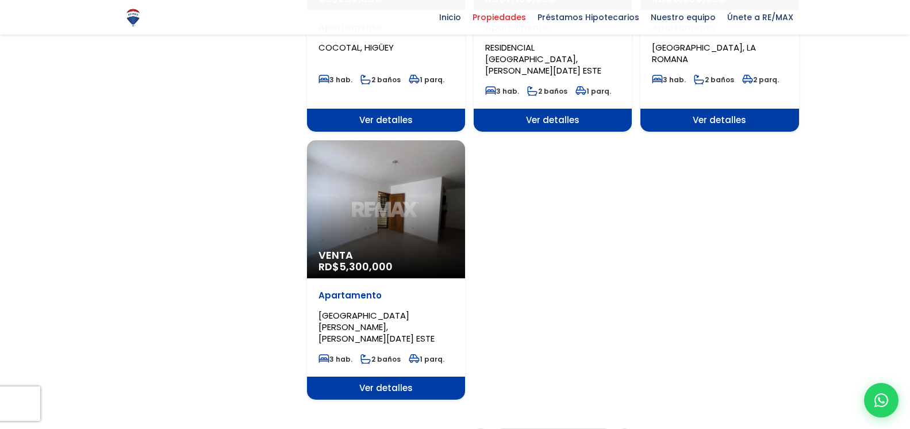
scroll to position [1524, 0]
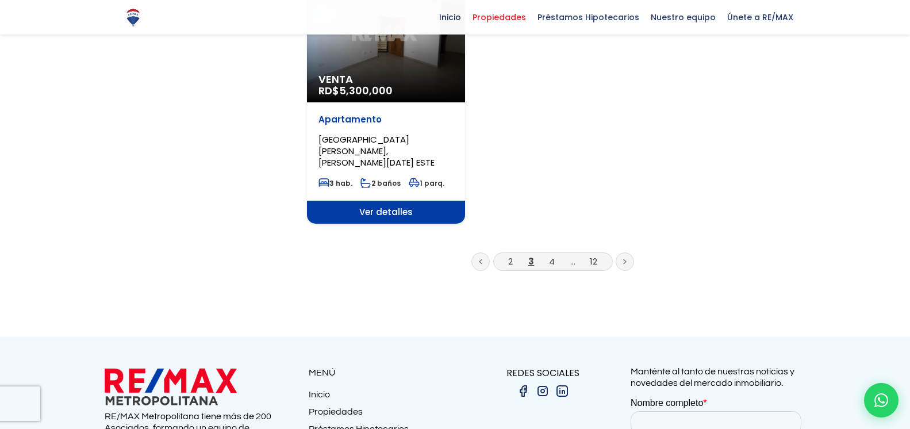
click at [549, 254] on li "4" at bounding box center [552, 261] width 18 height 14
click at [551, 255] on link "4" at bounding box center [552, 261] width 6 height 12
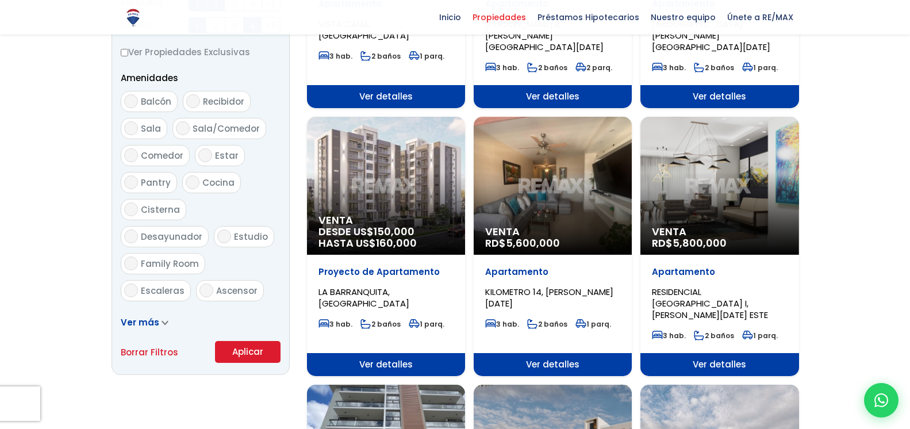
scroll to position [586, 0]
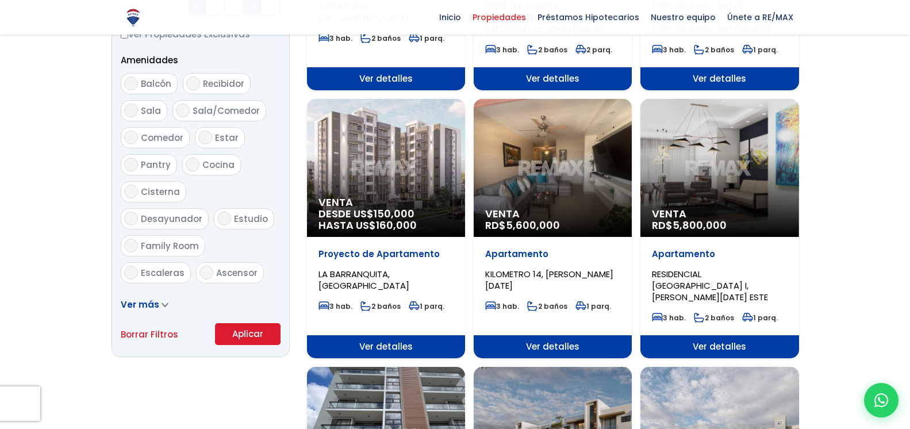
click at [563, 208] on span "Venta" at bounding box center [552, 213] width 135 height 11
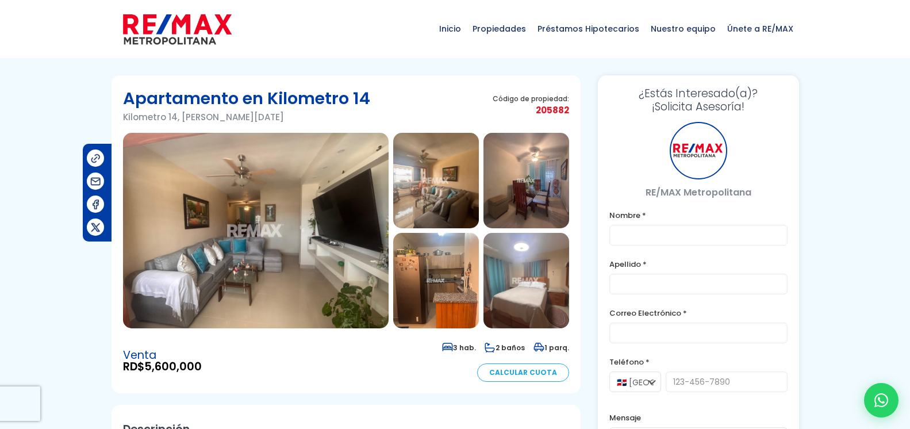
click at [314, 229] on img at bounding box center [256, 230] width 266 height 195
